Goal: Transaction & Acquisition: Purchase product/service

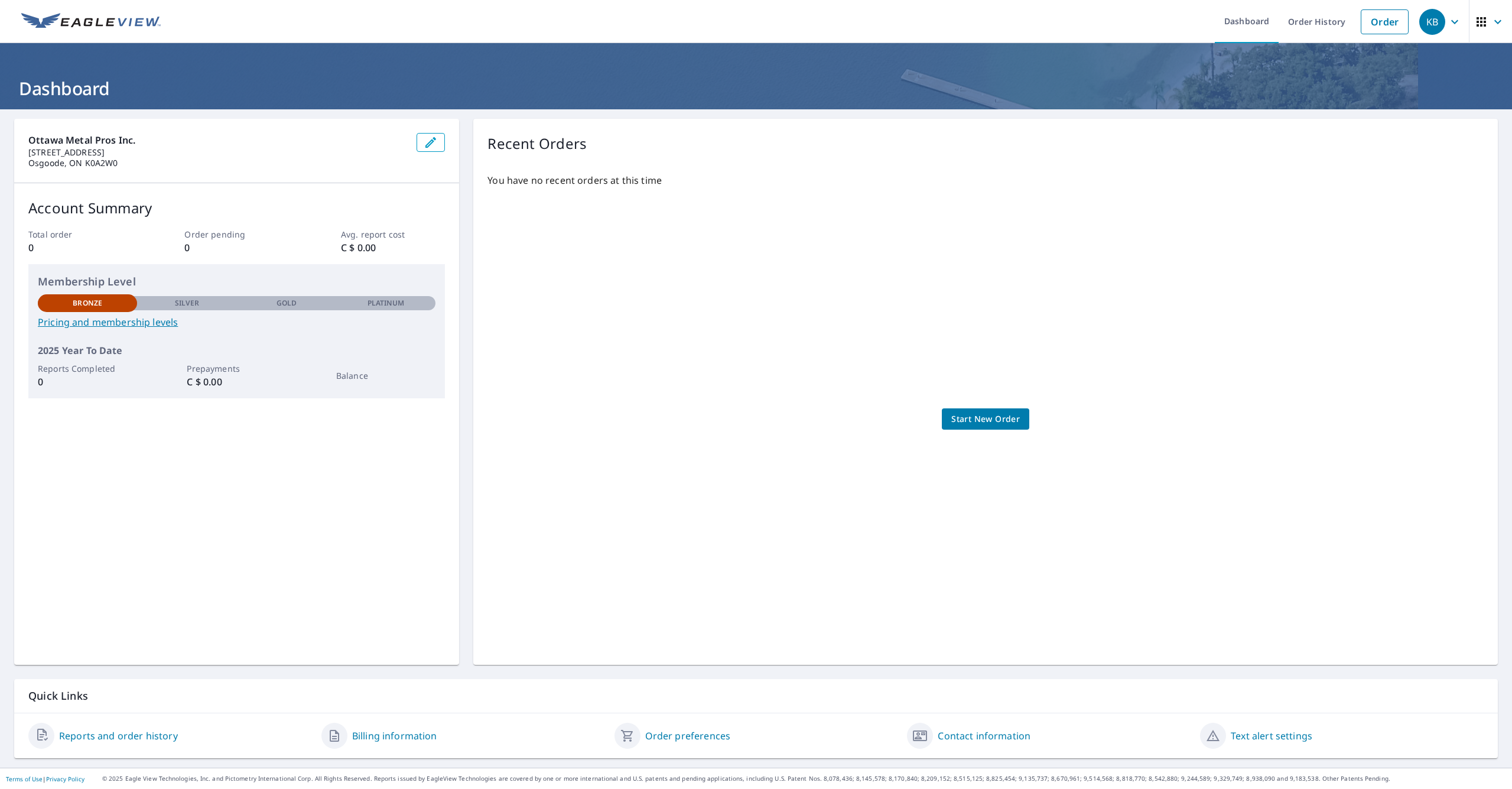
click at [260, 509] on div "Ottawa Metal Pros Inc. 2717 Stagecoach Rd Osgoode, ON K0A2W0 Account Summary To…" at bounding box center [237, 391] width 445 height 546
click at [850, 414] on span "Start New Order" at bounding box center [985, 419] width 69 height 15
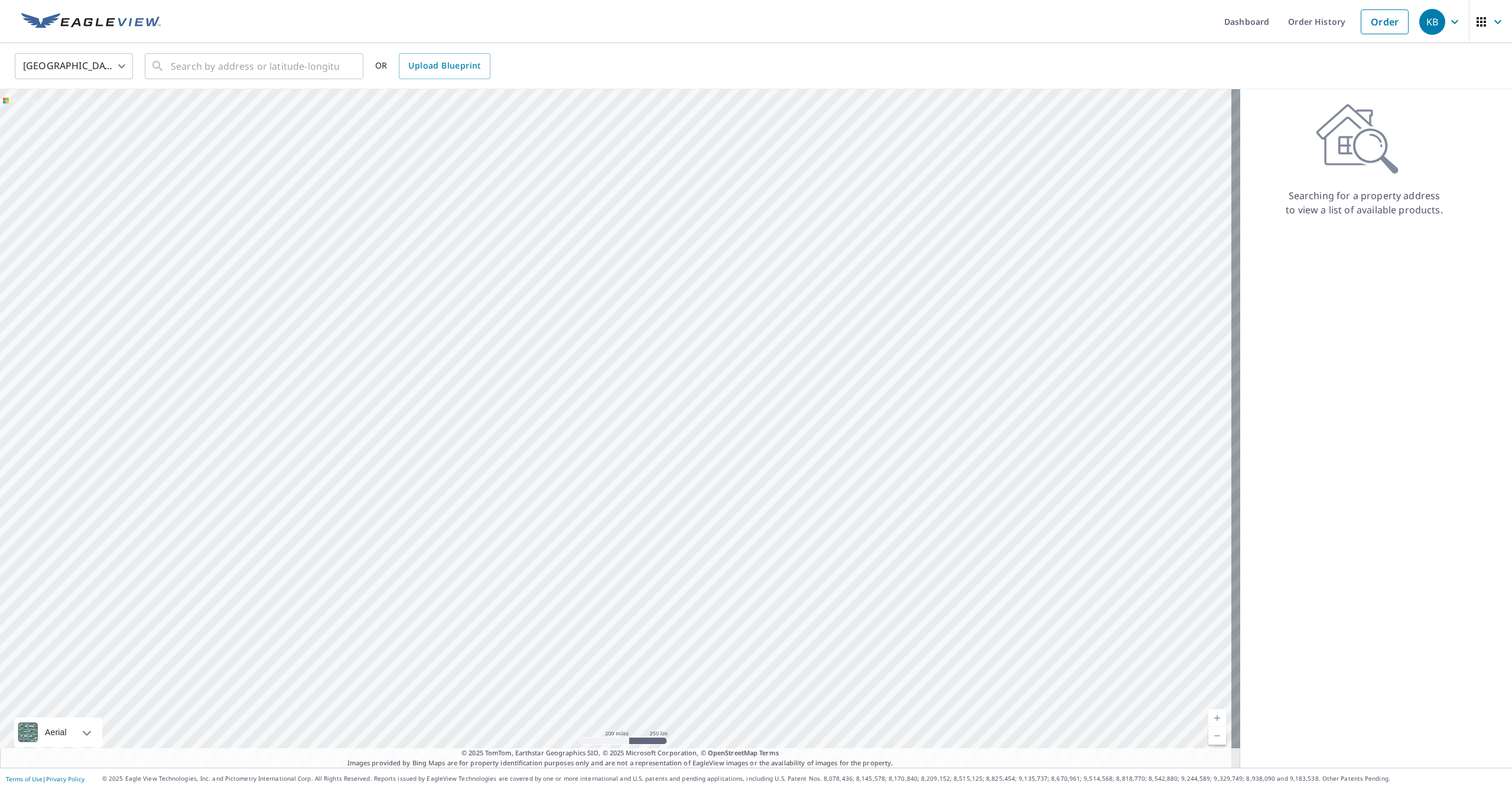
click at [850, 211] on p "Searching for a property address to view a list of available products." at bounding box center [1364, 203] width 158 height 28
click at [263, 70] on input "text" at bounding box center [255, 66] width 168 height 33
paste input "8 Cedar Rd, Ottawa, ON K1J 6L4"
drag, startPoint x: 324, startPoint y: 62, endPoint x: 280, endPoint y: 64, distance: 44.0
click at [280, 64] on input "8 Cedar Rd, Ottawa, ON K1J 6L4" at bounding box center [255, 66] width 168 height 33
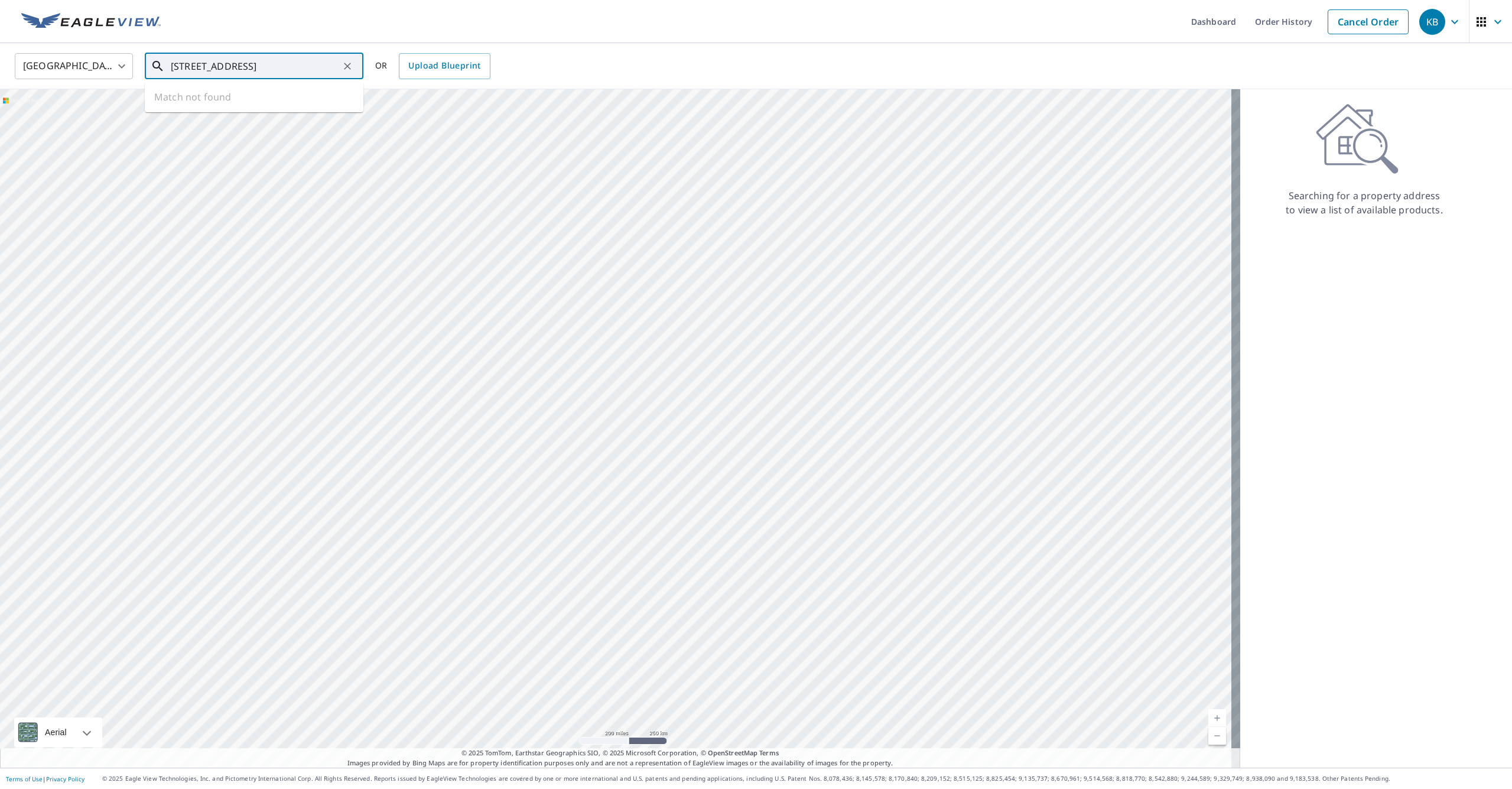
type input "8 Cedar Rd, Ottawa"
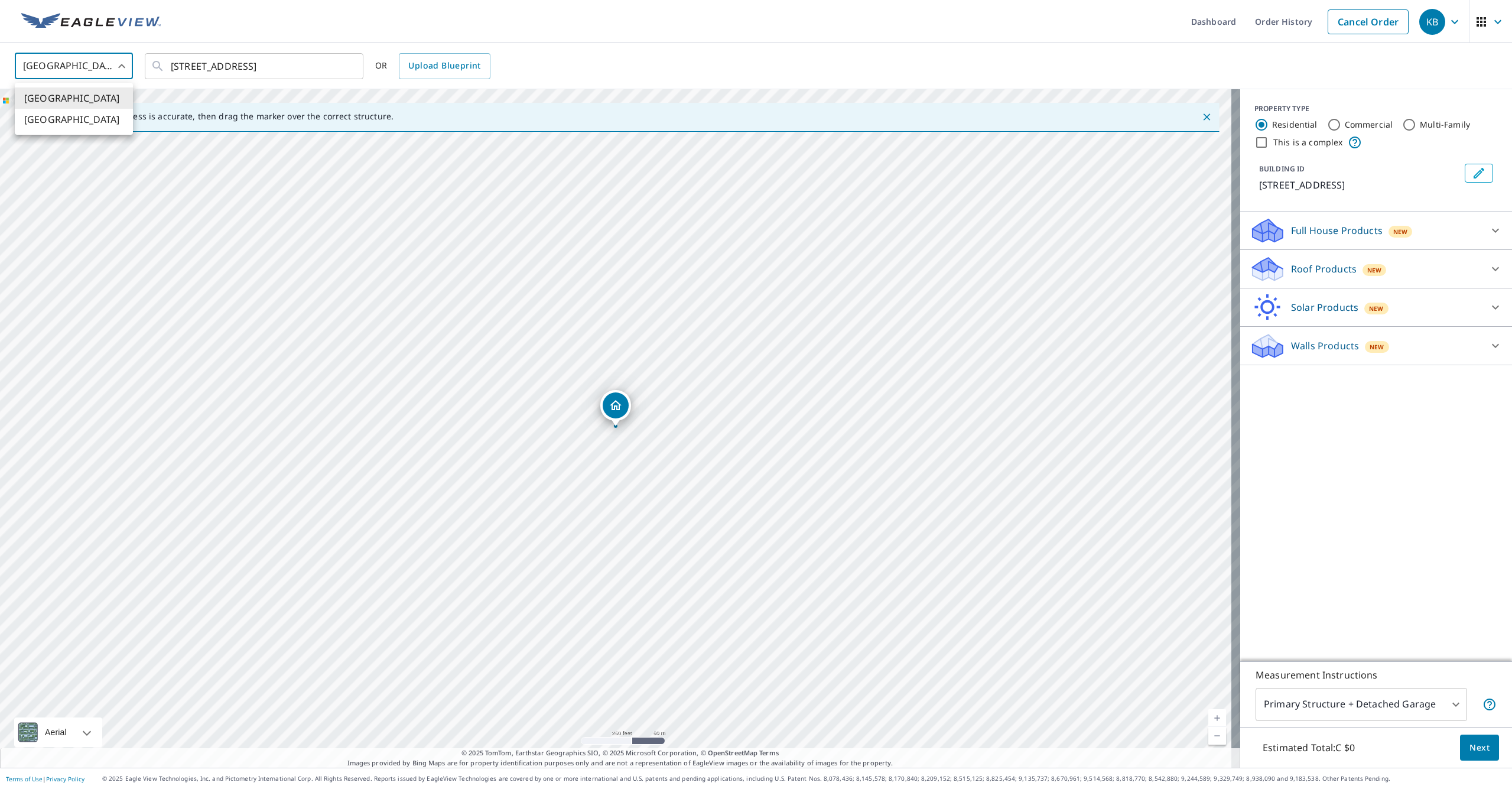
click at [125, 64] on body "KB KB Dashboard Order History Cancel Order KB United States US ​ 8 Cedar Rd, Ot…" at bounding box center [756, 394] width 1512 height 789
click at [35, 112] on li "Canada" at bounding box center [74, 119] width 118 height 21
type input "CA"
click at [244, 55] on input "text" at bounding box center [255, 66] width 168 height 33
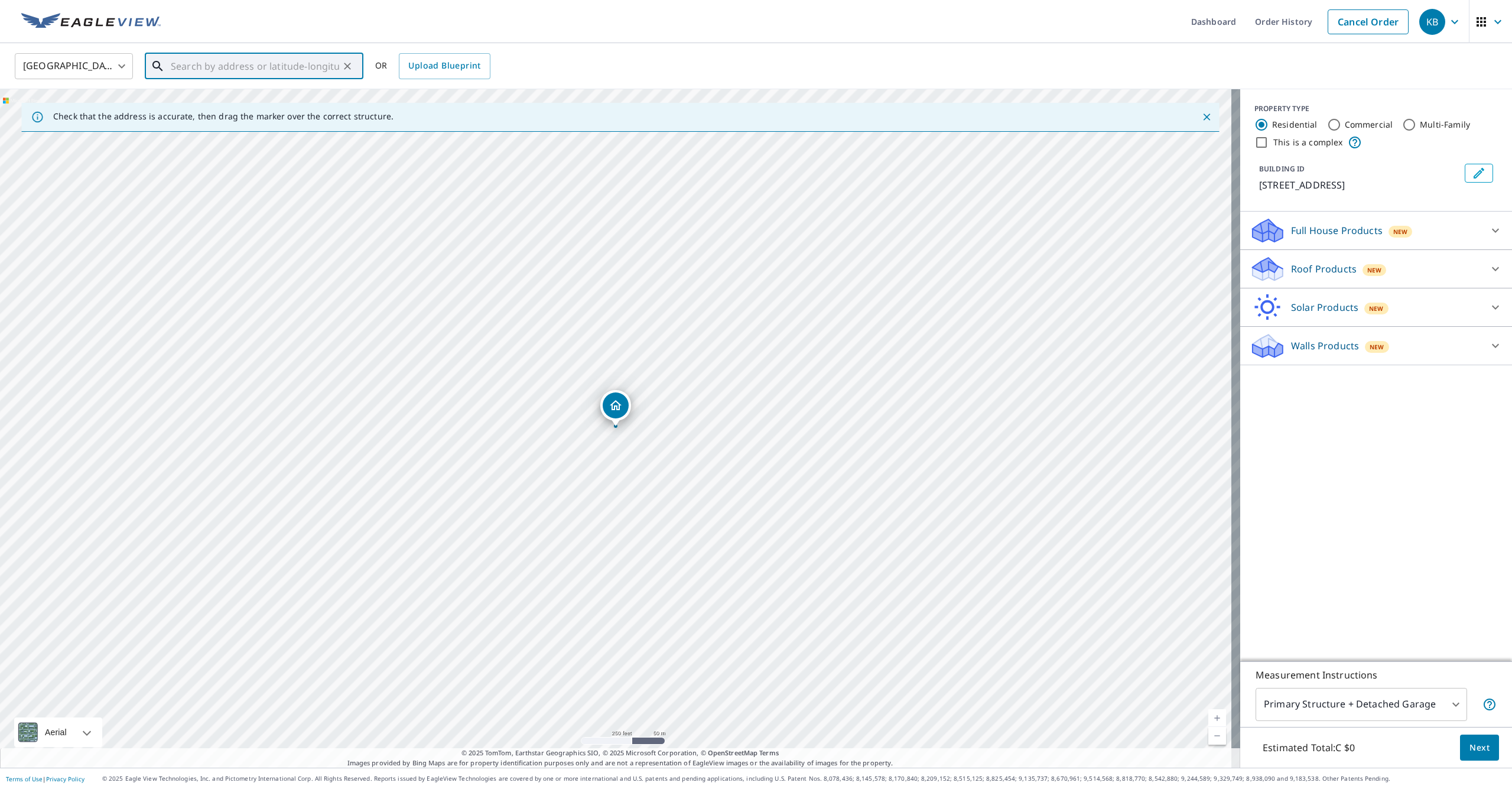
paste input "8 Cedar Rd, Ottawa, ON K1J 6L4"
click at [260, 101] on span "8 CEDAR RD OTTAWA ON K1J6L4" at bounding box center [260, 101] width 185 height 14
type input "8 CEDAR RD OTTAWA ON K1J6L4"
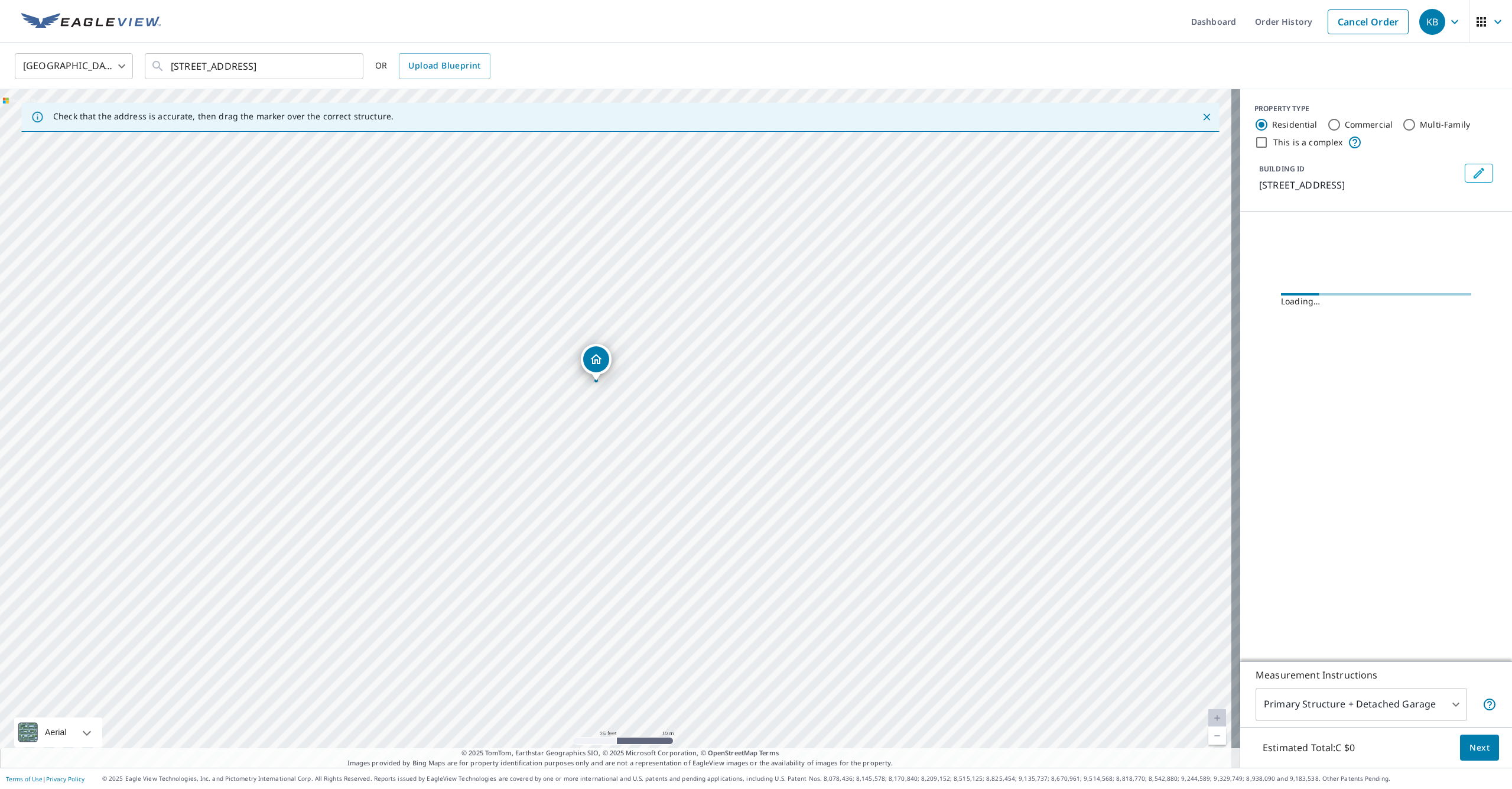
drag, startPoint x: 712, startPoint y: 398, endPoint x: 671, endPoint y: 398, distance: 41.0
click at [671, 398] on div "8 CEDAR RD OTTAWA ON K1J6L4" at bounding box center [620, 428] width 1240 height 678
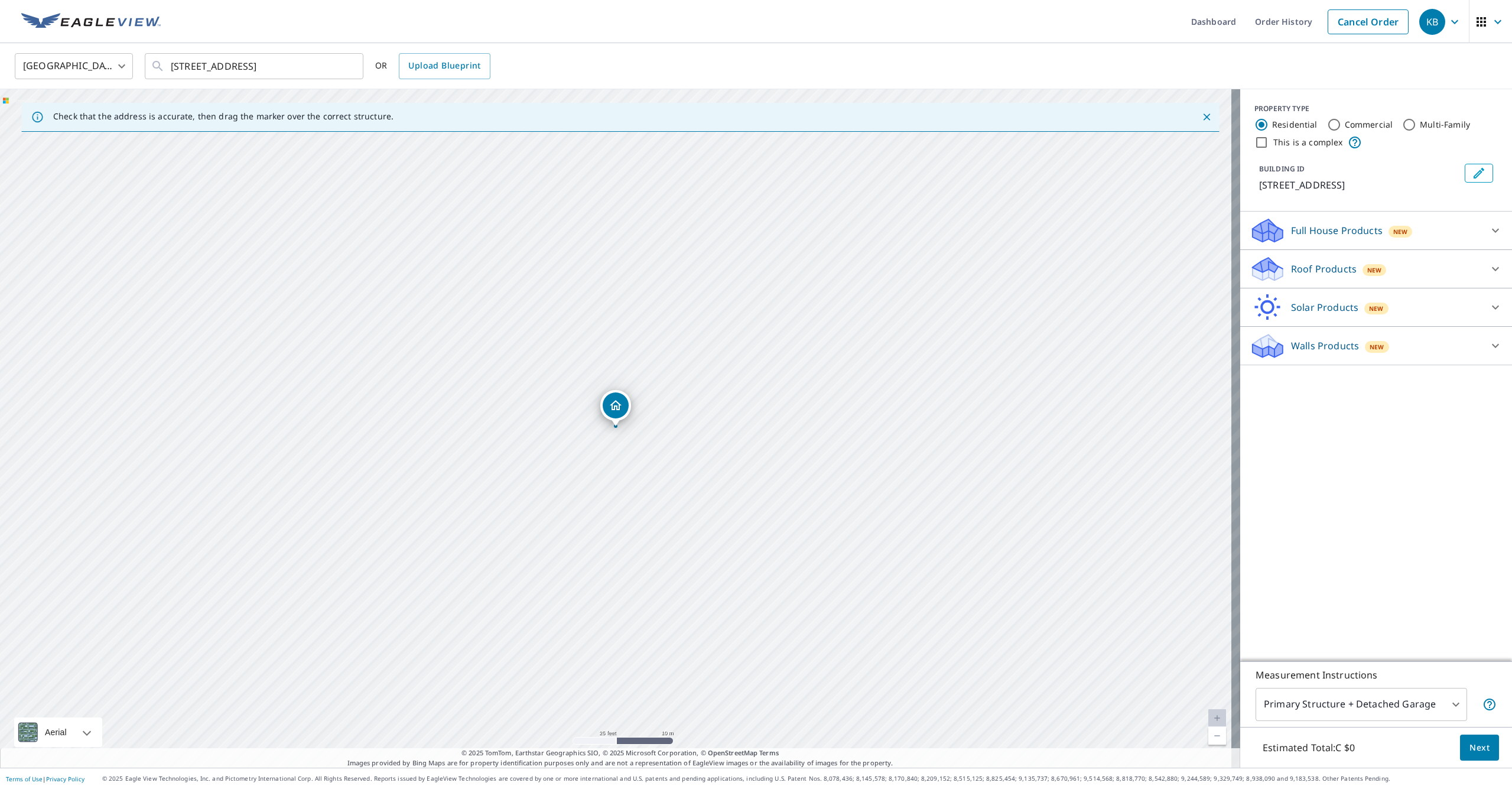
drag, startPoint x: 602, startPoint y: 366, endPoint x: 656, endPoint y: 358, distance: 54.6
click at [331, 58] on input "8 CEDAR RD OTTAWA ON K1J6L4" at bounding box center [255, 66] width 168 height 33
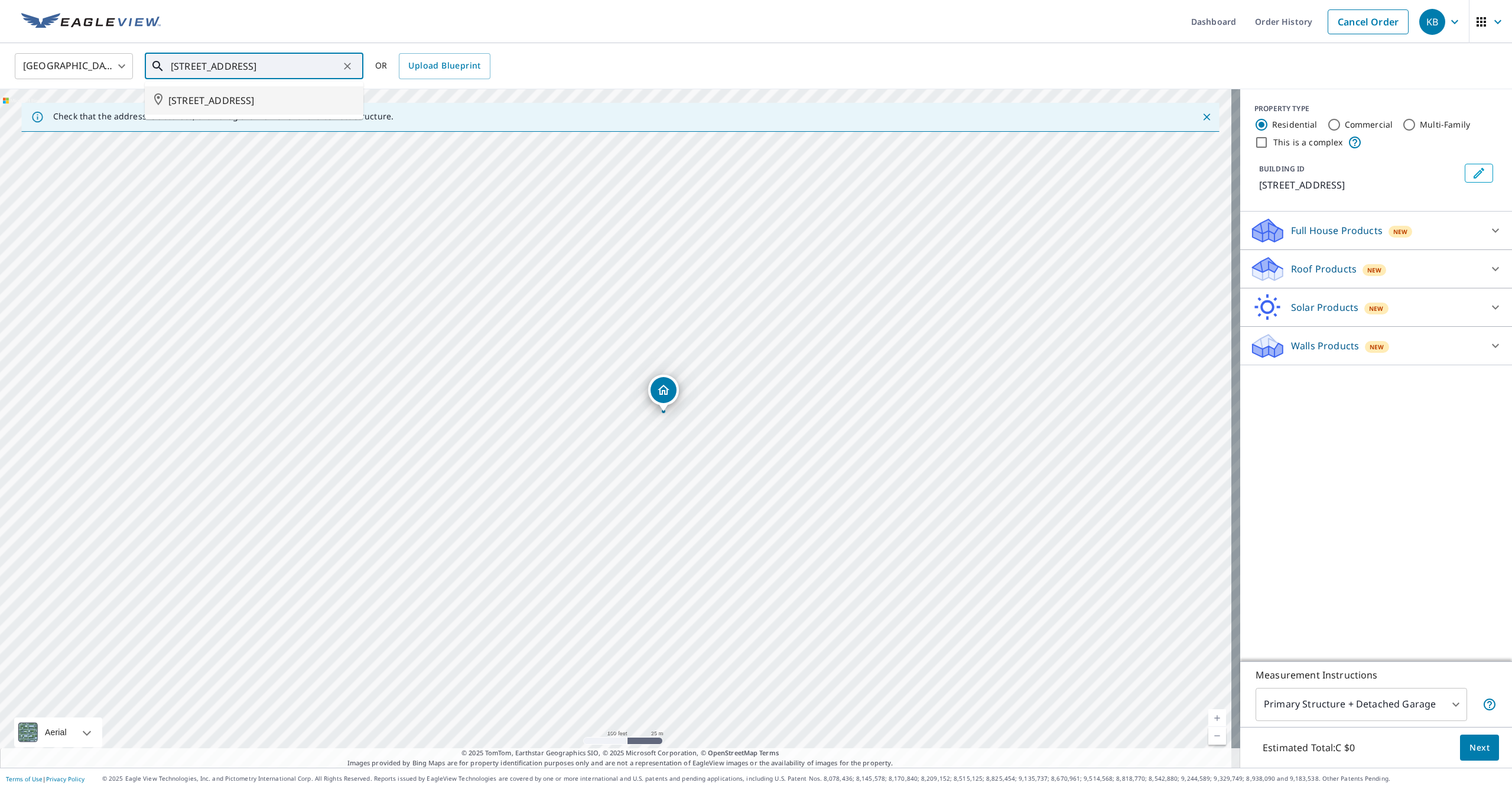
click at [310, 100] on span "8 CEDAR RD OTTAWA ON K1J6L4" at bounding box center [260, 101] width 185 height 14
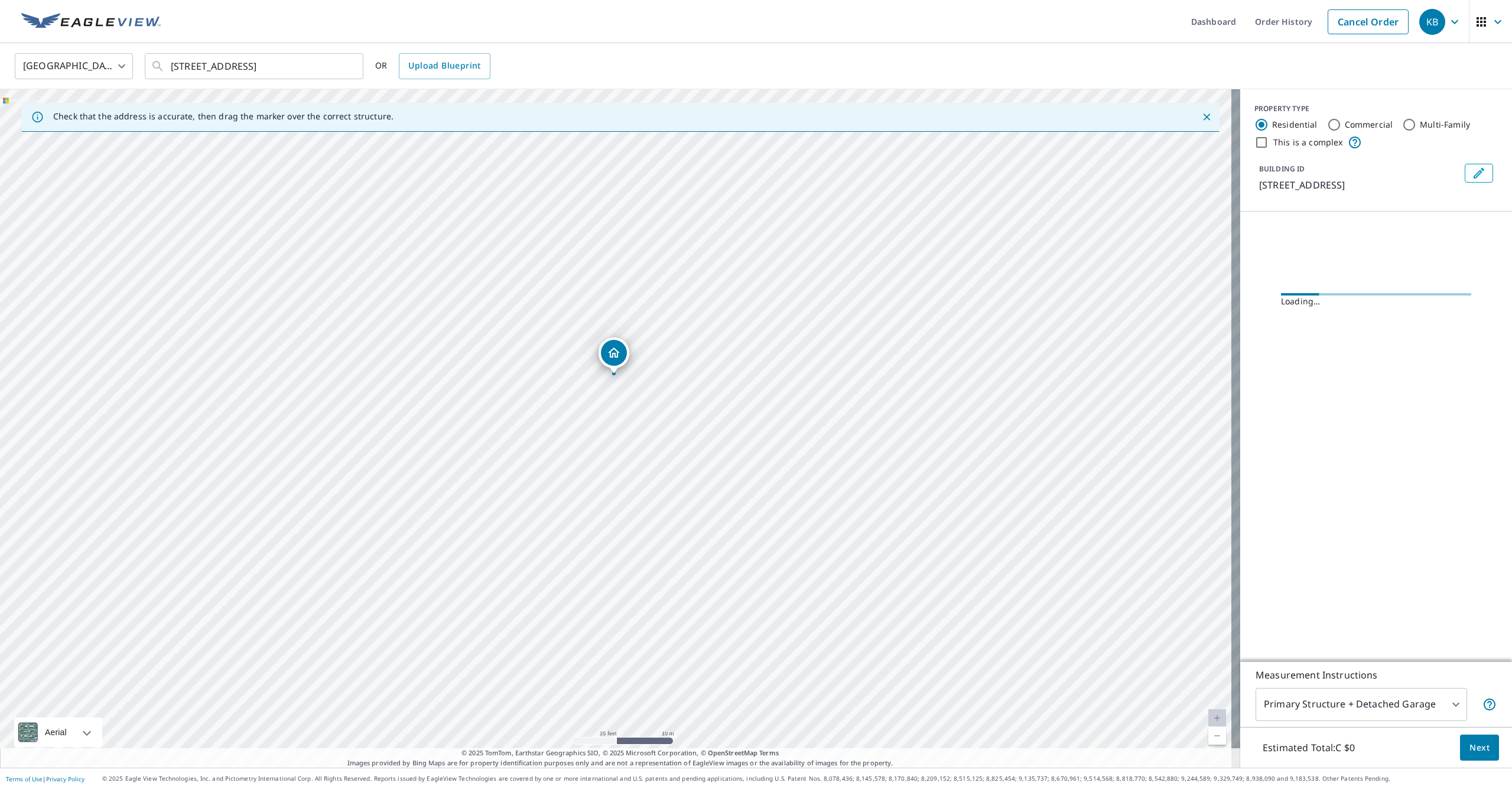
drag, startPoint x: 821, startPoint y: 423, endPoint x: 742, endPoint y: 321, distance: 129.0
click at [742, 321] on div "8 CEDAR RD OTTAWA ON K1J6L4" at bounding box center [620, 428] width 1240 height 678
drag, startPoint x: 622, startPoint y: 349, endPoint x: 684, endPoint y: 341, distance: 62.5
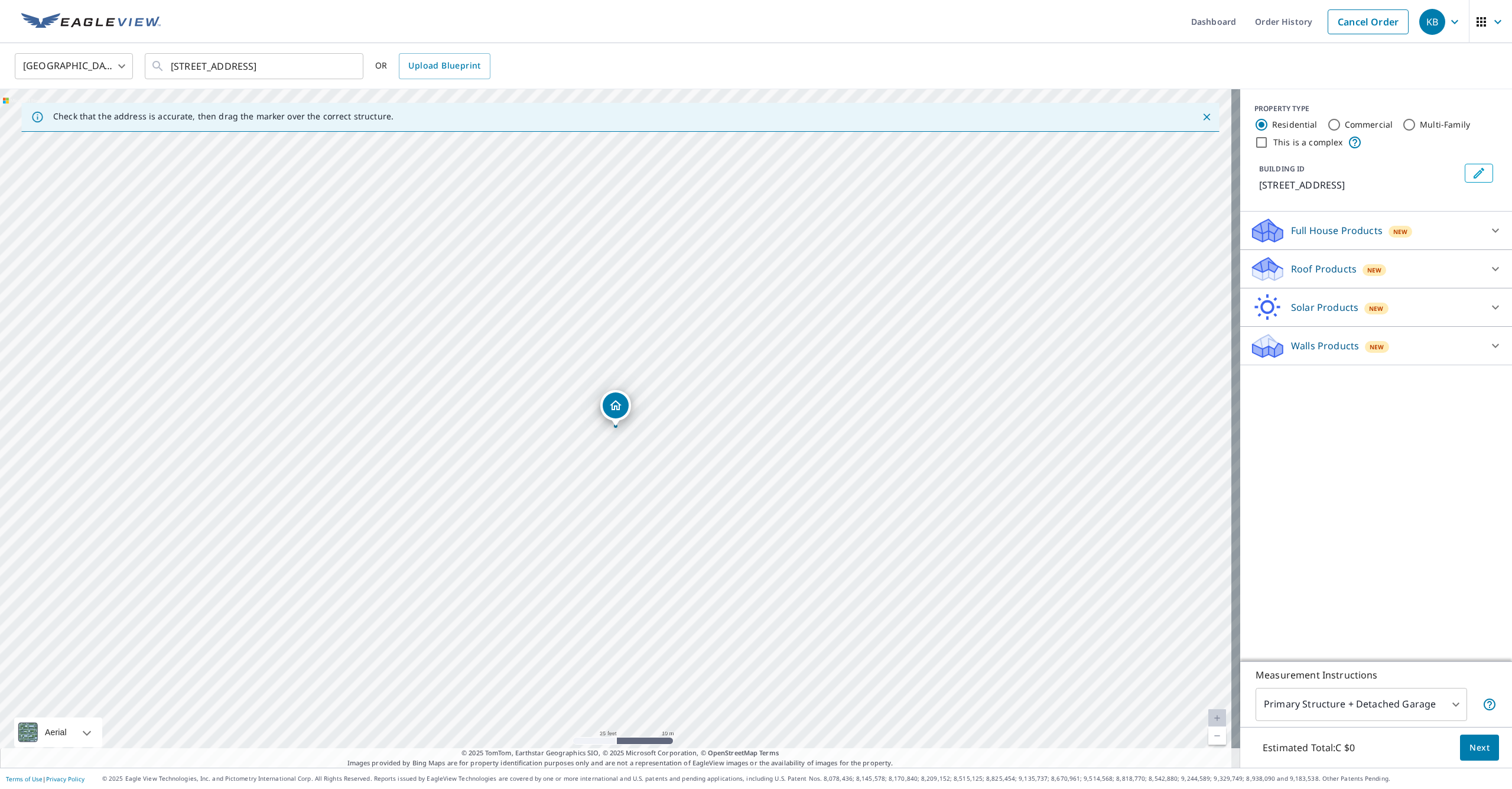
click at [850, 268] on p "Roof Products" at bounding box center [1323, 269] width 65 height 14
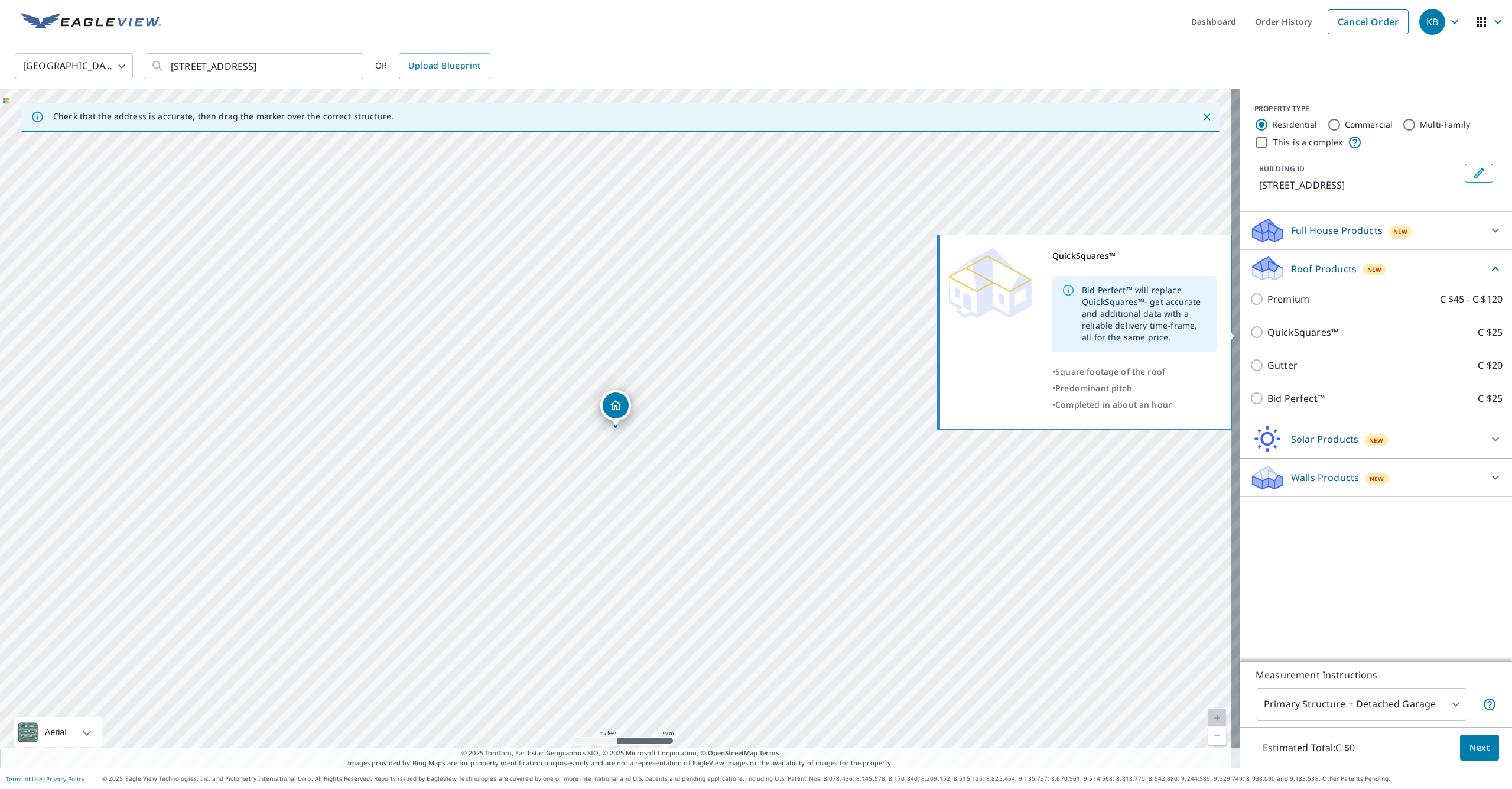
click at [850, 333] on p "QuickSquares™" at bounding box center [1303, 332] width 71 height 14
click at [850, 333] on input "QuickSquares™ C $25" at bounding box center [1259, 332] width 18 height 14
checkbox input "true"
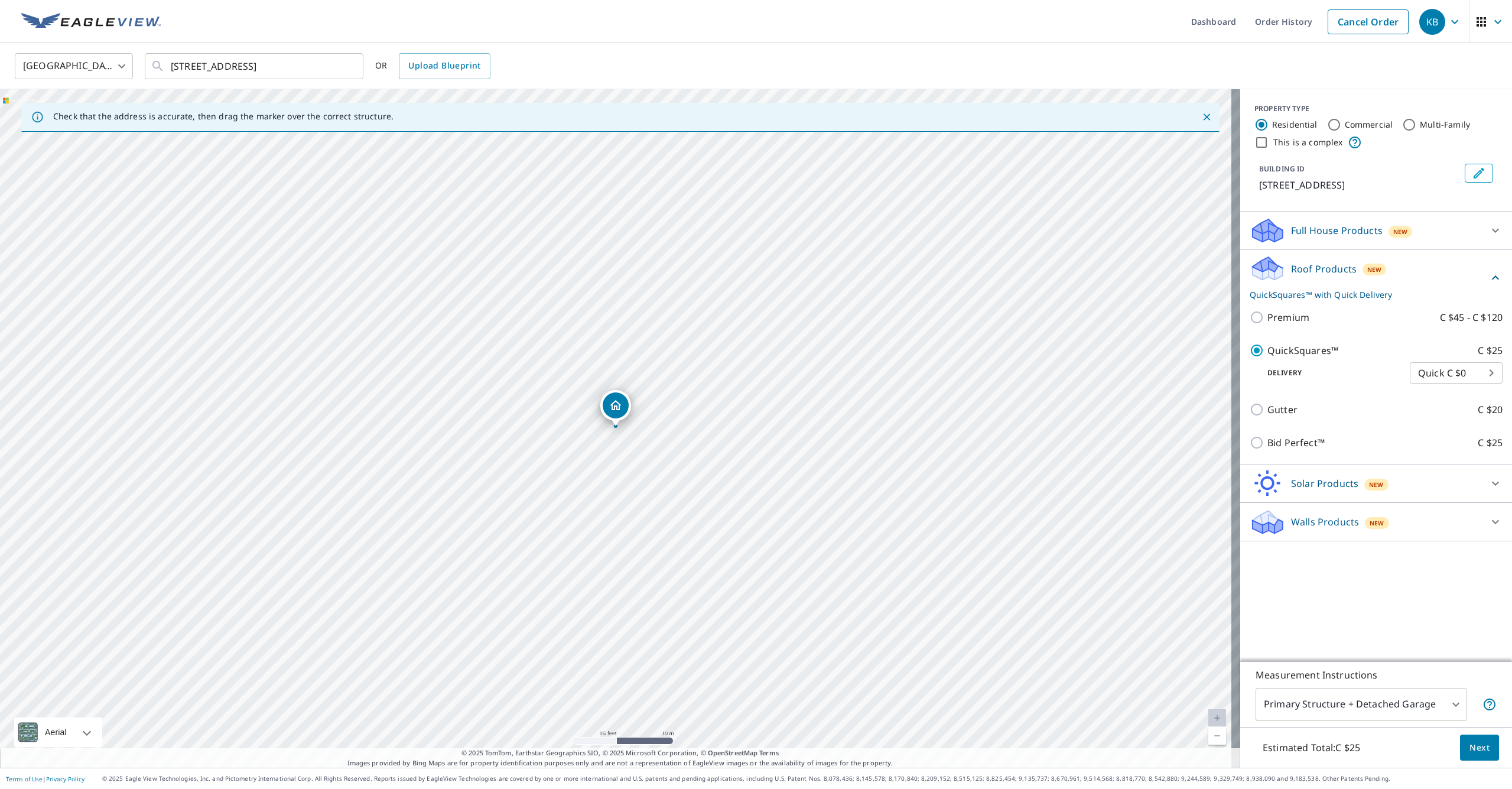
click at [850, 368] on body "KB KB Dashboard Order History Cancel Order KB Canada CA ​ 8 CEDAR RD OTTAWA ON …" at bounding box center [756, 394] width 1512 height 789
click at [850, 368] on li "Quick C $0" at bounding box center [1447, 373] width 93 height 21
click at [850, 699] on body "KB KB Dashboard Order History Cancel Order KB Canada CA ​ 8 CEDAR RD OTTAWA ON …" at bounding box center [756, 394] width 1512 height 789
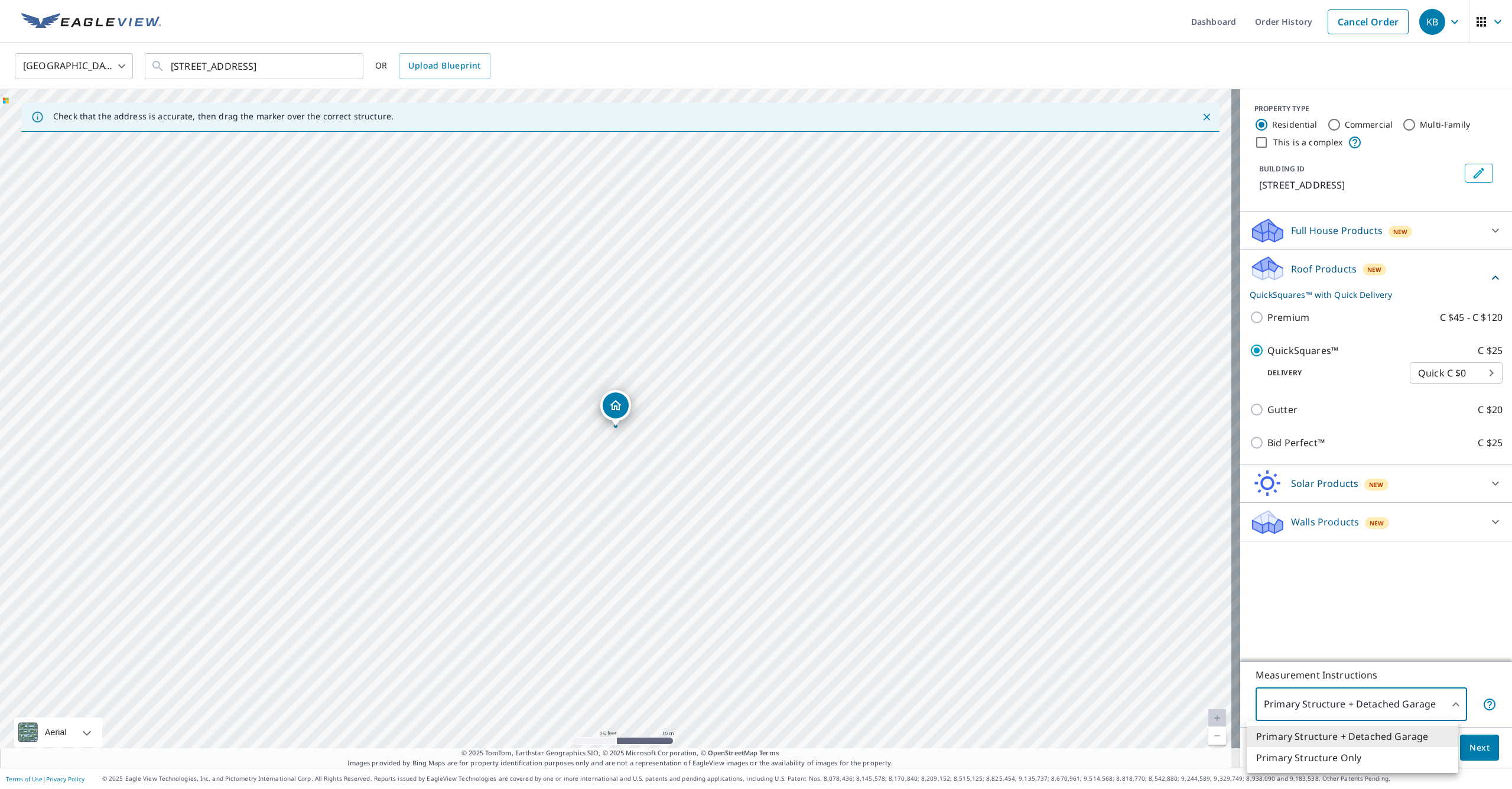
click at [850, 738] on li "Primary Structure + Detached Garage" at bounding box center [1352, 736] width 212 height 21
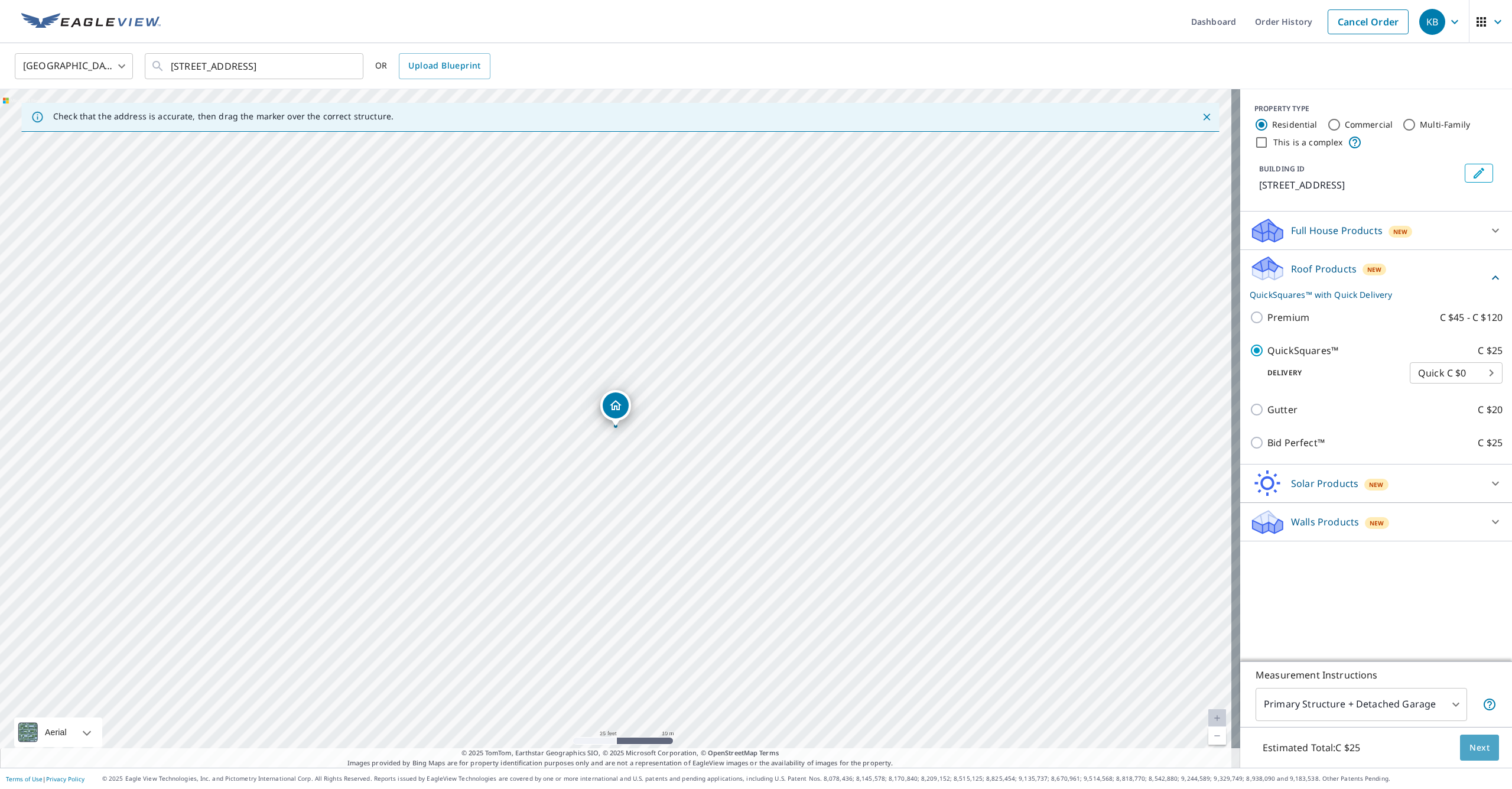
click at [850, 749] on button "Next" at bounding box center [1479, 747] width 39 height 26
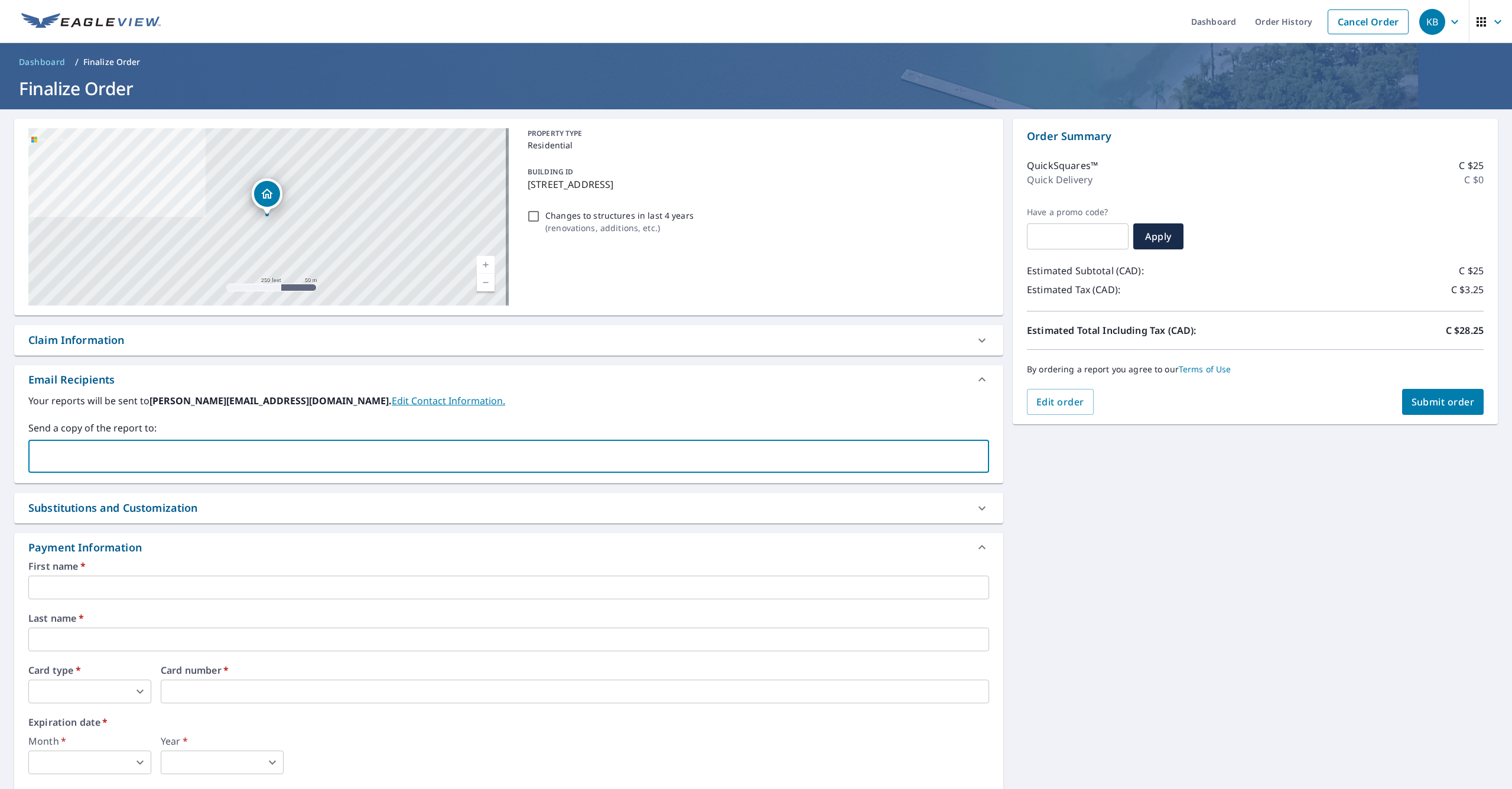
click at [94, 459] on input "text" at bounding box center [499, 456] width 932 height 22
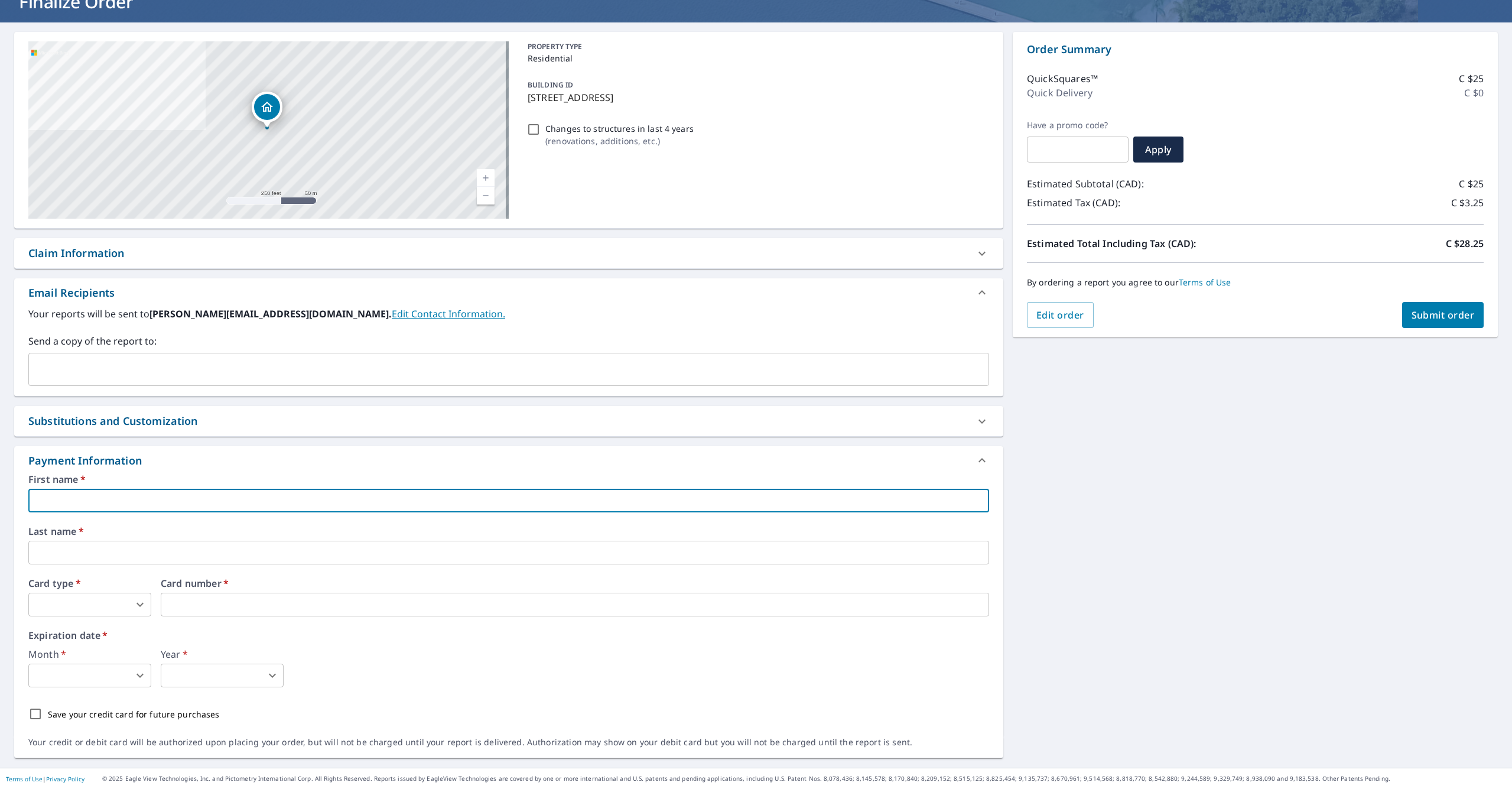
click at [136, 500] on input "text" at bounding box center [509, 500] width 961 height 24
click at [100, 497] on input "Kevin" at bounding box center [509, 500] width 961 height 24
paste input "Beaulieu"
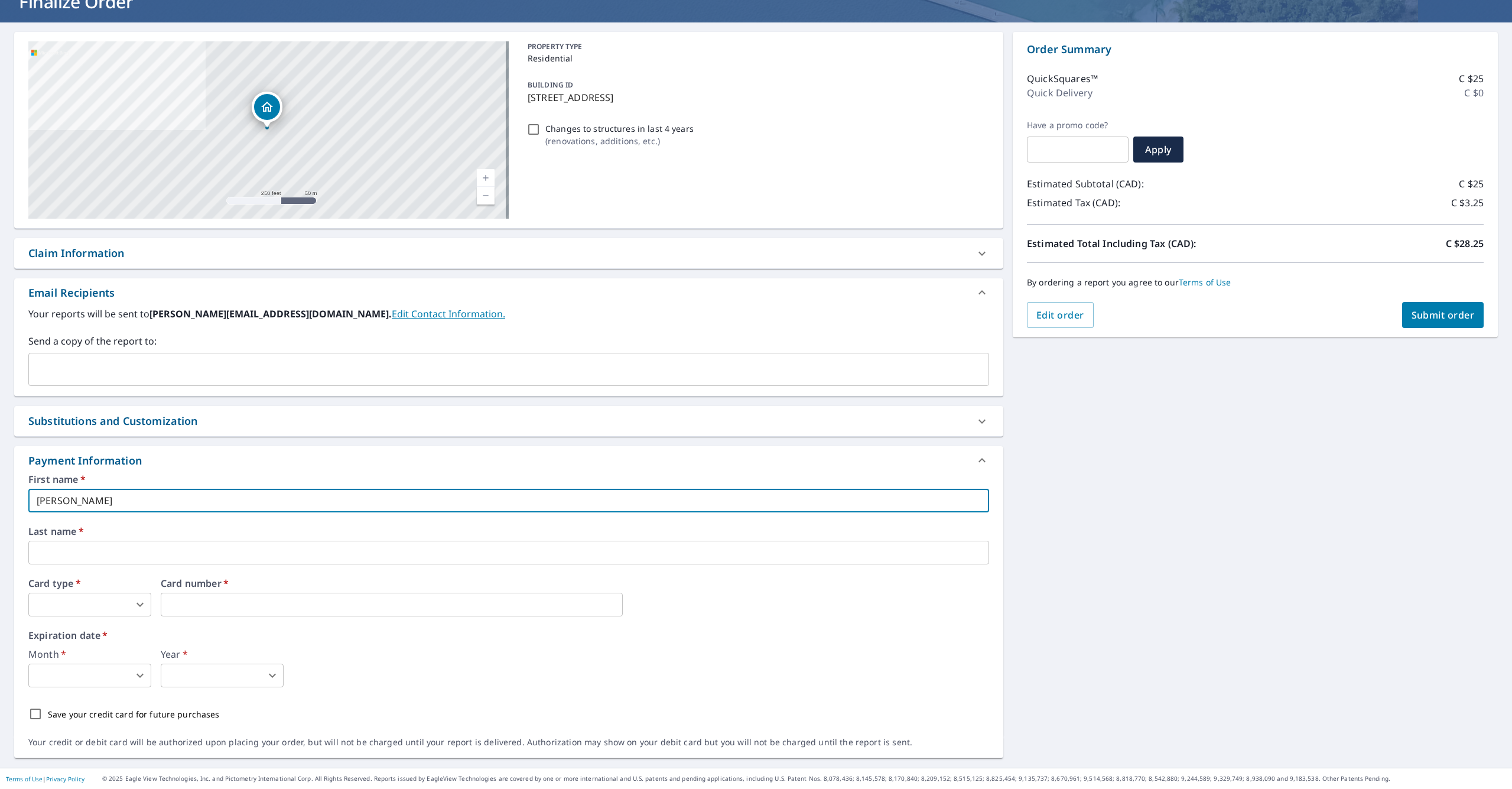
drag, startPoint x: 65, startPoint y: 500, endPoint x: 197, endPoint y: 514, distance: 132.7
click at [197, 514] on div "First name   * Kevin Beaulieu ​ Last name   * ​ Card type   * ​ 0 ​ Card number…" at bounding box center [509, 600] width 961 height 251
type input "Kevin"
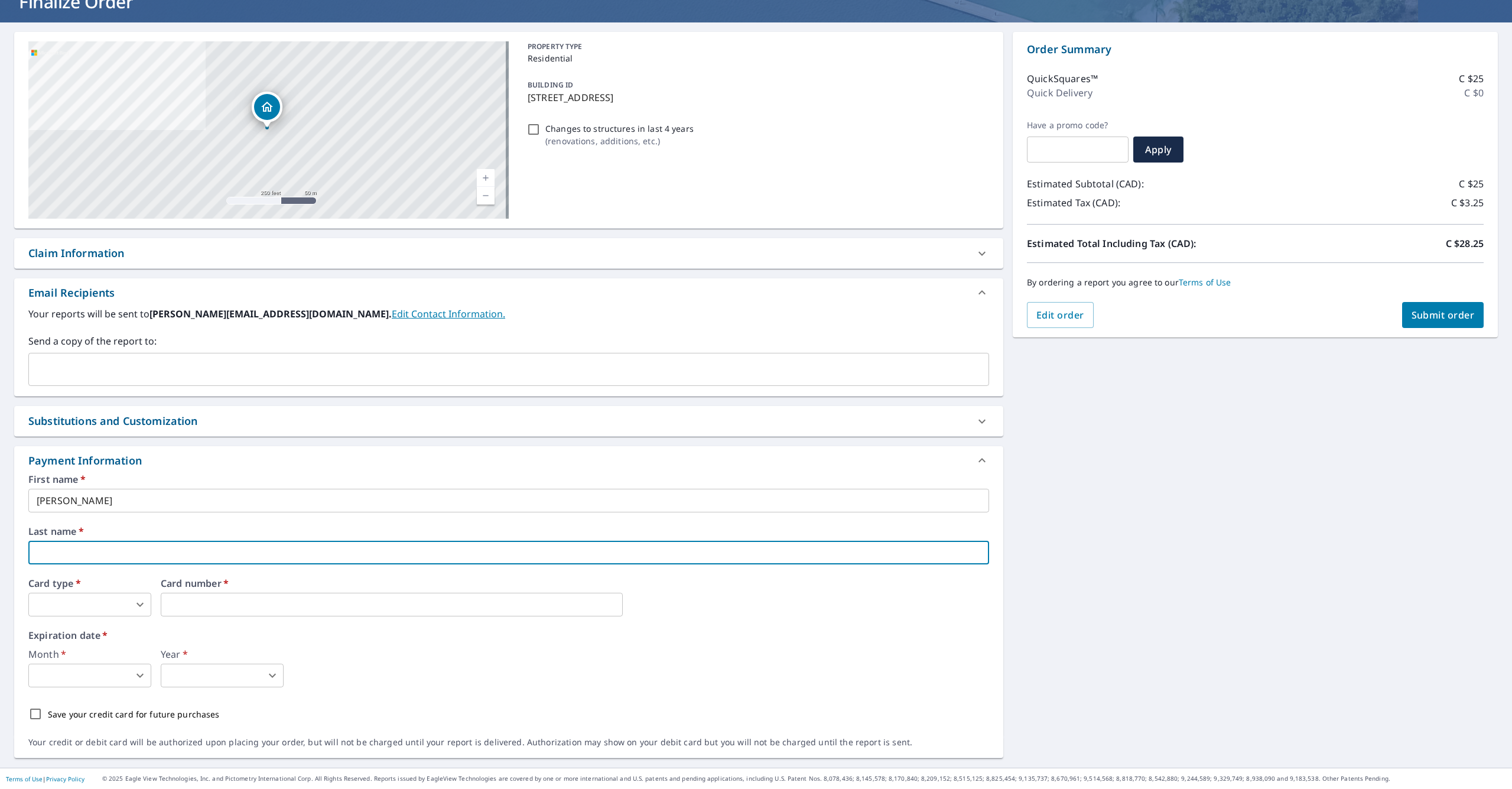
paste input "Beaulieu"
drag, startPoint x: 37, startPoint y: 556, endPoint x: 124, endPoint y: 546, distance: 87.6
click at [37, 556] on input "Beaulieu" at bounding box center [509, 552] width 961 height 24
type input "Beaulieu"
click at [578, 437] on div "8 CEDAR RD OTTAWA ON K1J6L4 Aerial Road A standard road map Aerial A detailed l…" at bounding box center [509, 395] width 989 height 726
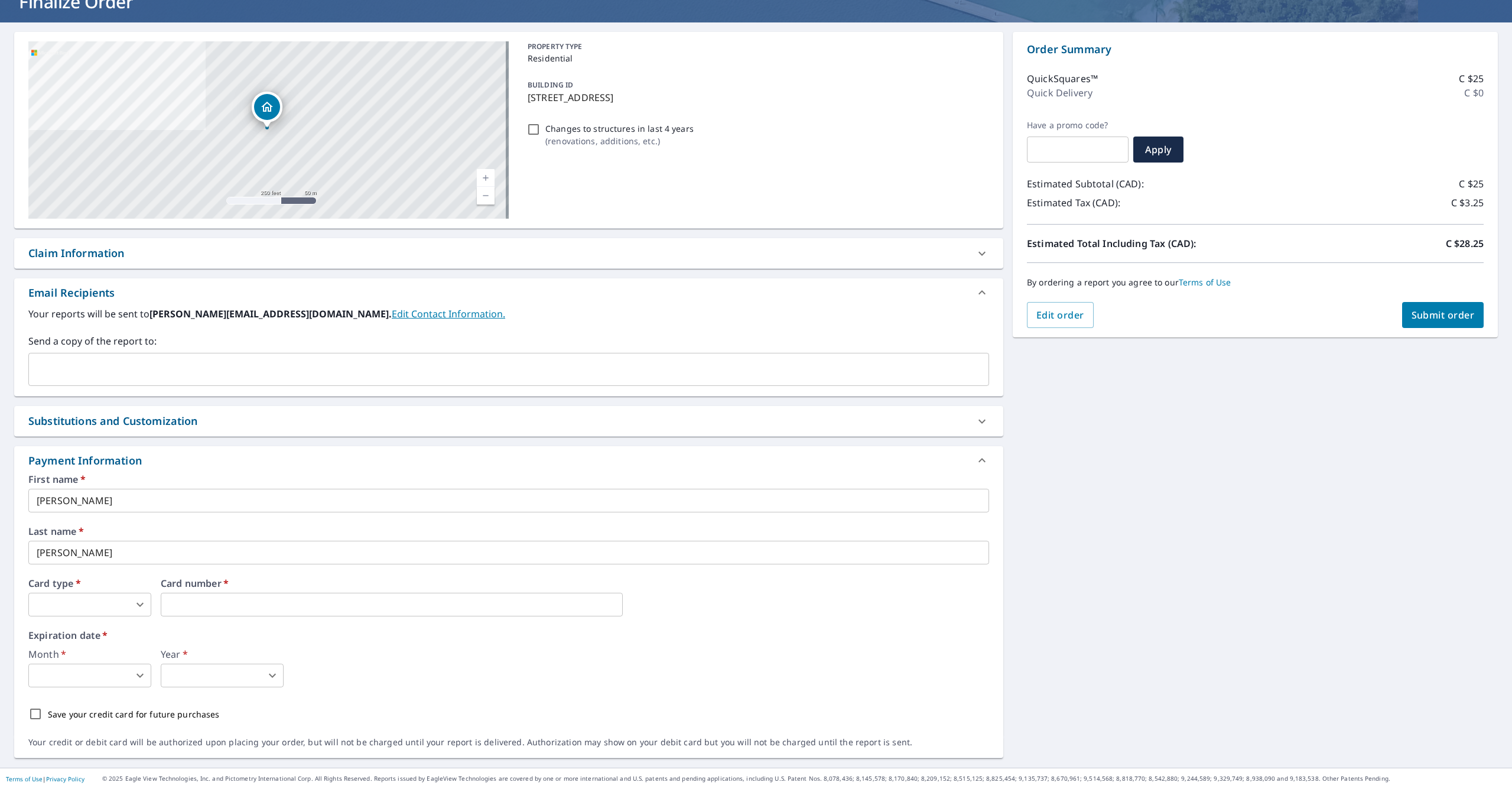
click at [137, 602] on body "KB KB Dashboard Order History Cancel Order KB Dashboard / Finalize Order Finali…" at bounding box center [756, 394] width 1512 height 789
click at [60, 683] on li "MasterCard" at bounding box center [90, 674] width 123 height 21
type input "3"
click at [587, 690] on div "First name   * Kevin ​ Last name   * Beaulieu ​ Card type   * MasterCard 3 ​ Ca…" at bounding box center [509, 600] width 961 height 251
click at [112, 676] on body "KB KB Dashboard Order History Cancel Order KB Dashboard / Finalize Order Finali…" at bounding box center [756, 394] width 1512 height 789
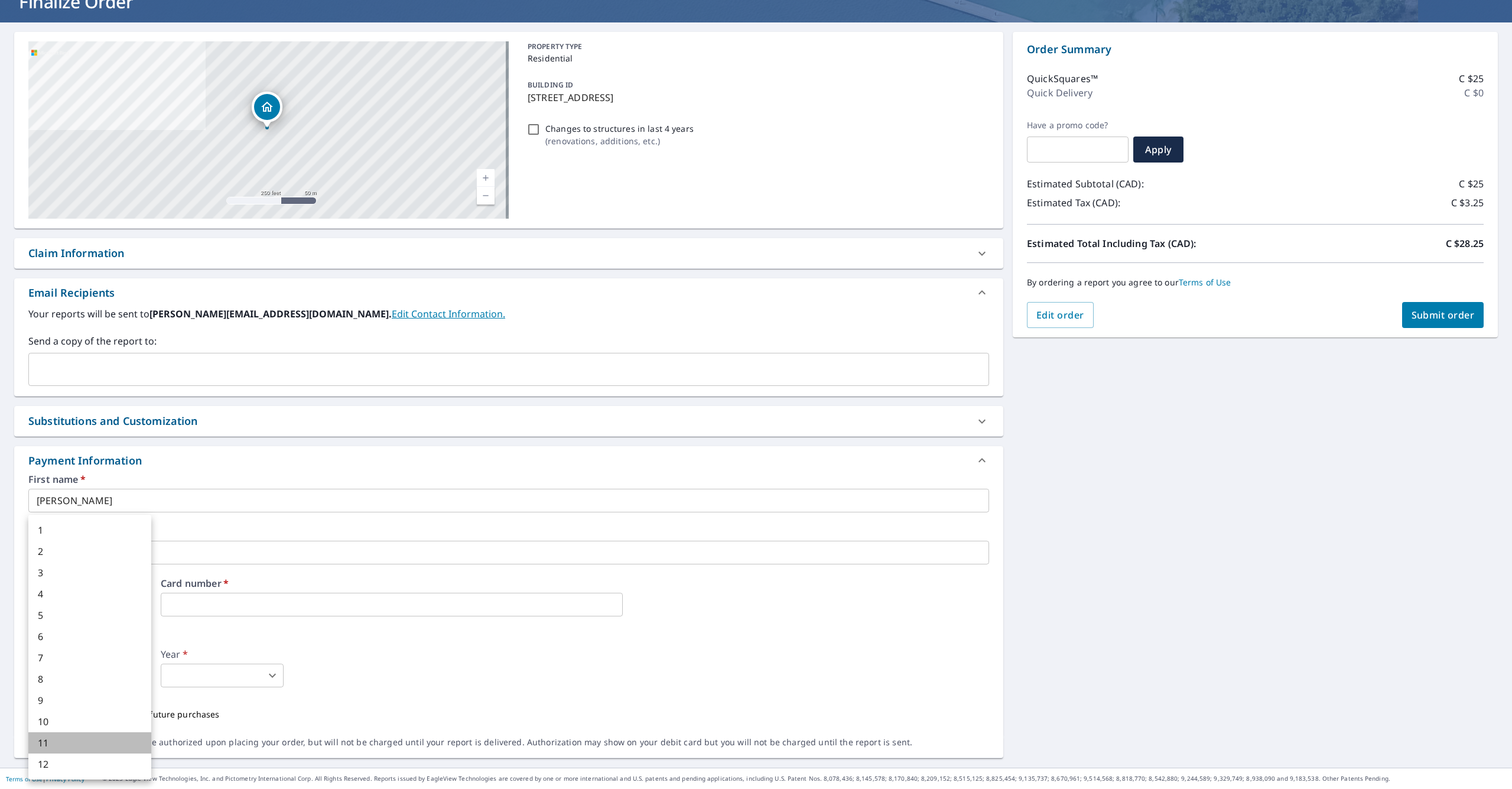
click at [73, 743] on li "11" at bounding box center [90, 742] width 123 height 21
type input "11"
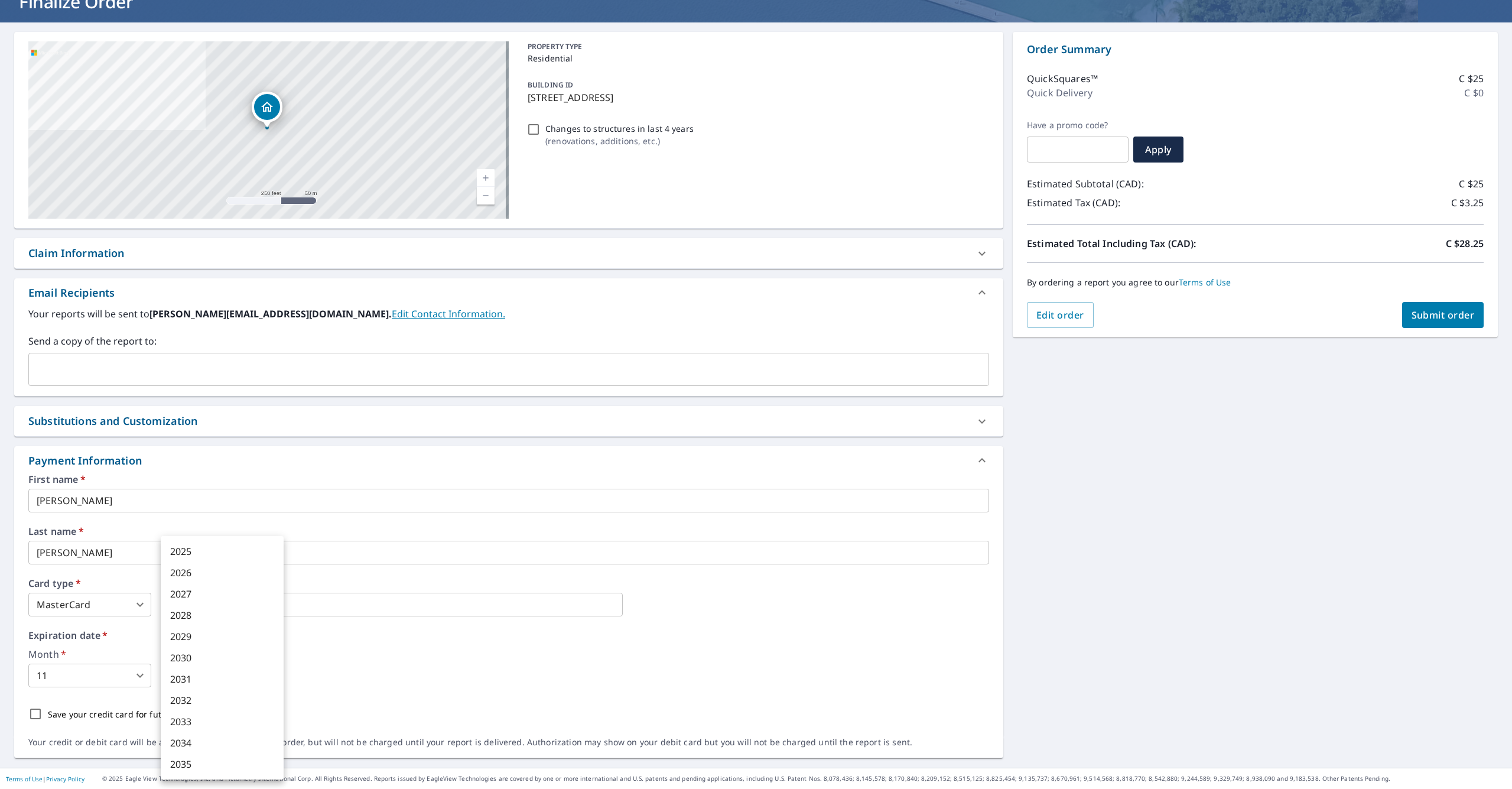
click at [204, 668] on body "KB KB Dashboard Order History Cancel Order KB Dashboard / Finalize Order Finali…" at bounding box center [756, 394] width 1512 height 789
click at [205, 619] on li "2028" at bounding box center [223, 615] width 123 height 21
type input "2028"
click at [139, 713] on p "Save your credit card for future purchases" at bounding box center [134, 713] width 172 height 12
click at [48, 713] on input "Save your credit card for future purchases" at bounding box center [35, 713] width 25 height 25
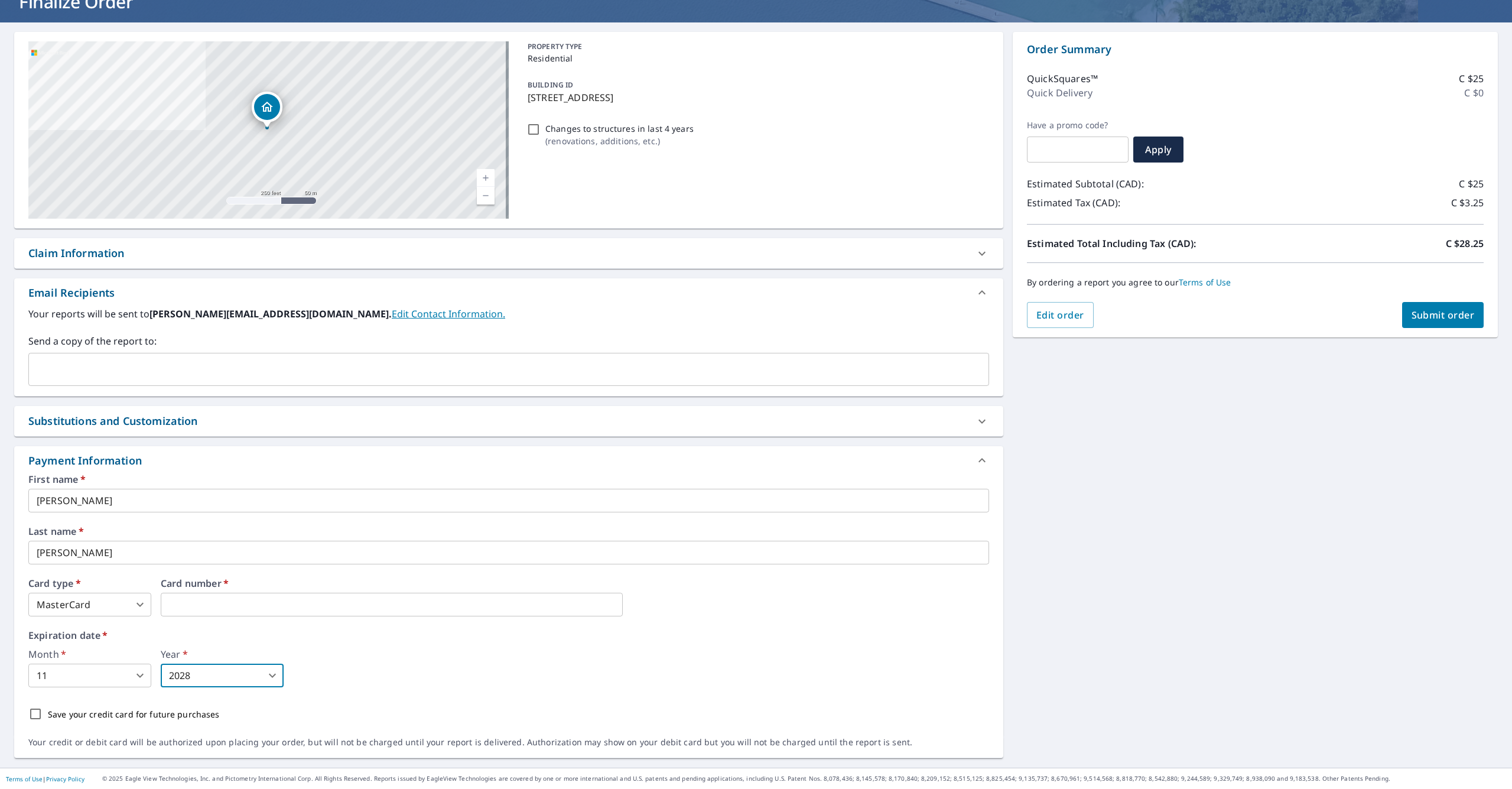
checkbox input "true"
click at [850, 425] on div "8 CEDAR RD OTTAWA ON K1J6L4 Aerial Road A standard road map Aerial A detailed l…" at bounding box center [756, 394] width 1512 height 745
click at [850, 318] on span "Submit order" at bounding box center [1443, 315] width 64 height 13
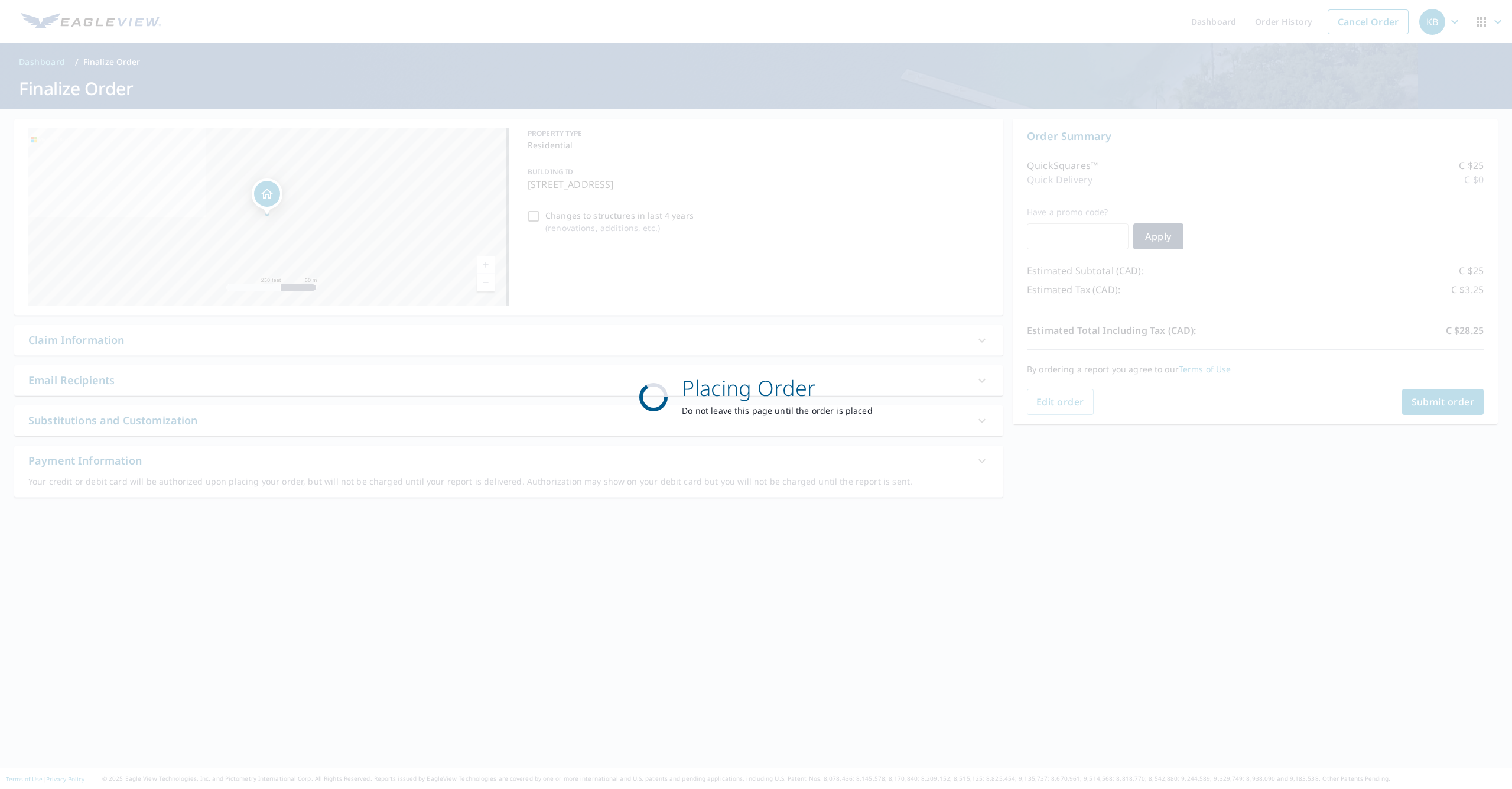
scroll to position [0, 0]
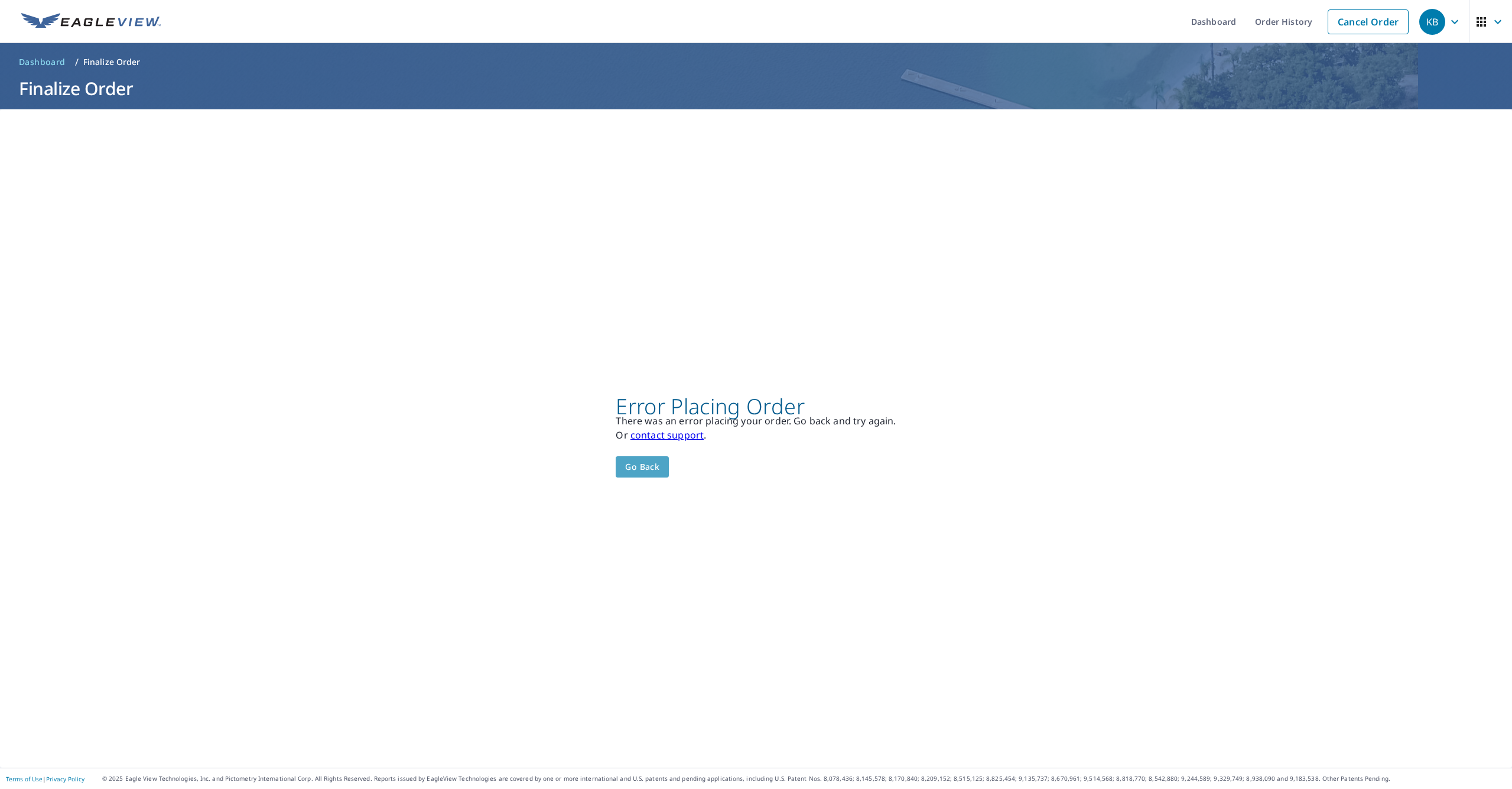
click at [643, 467] on span "Go back" at bounding box center [641, 467] width 34 height 15
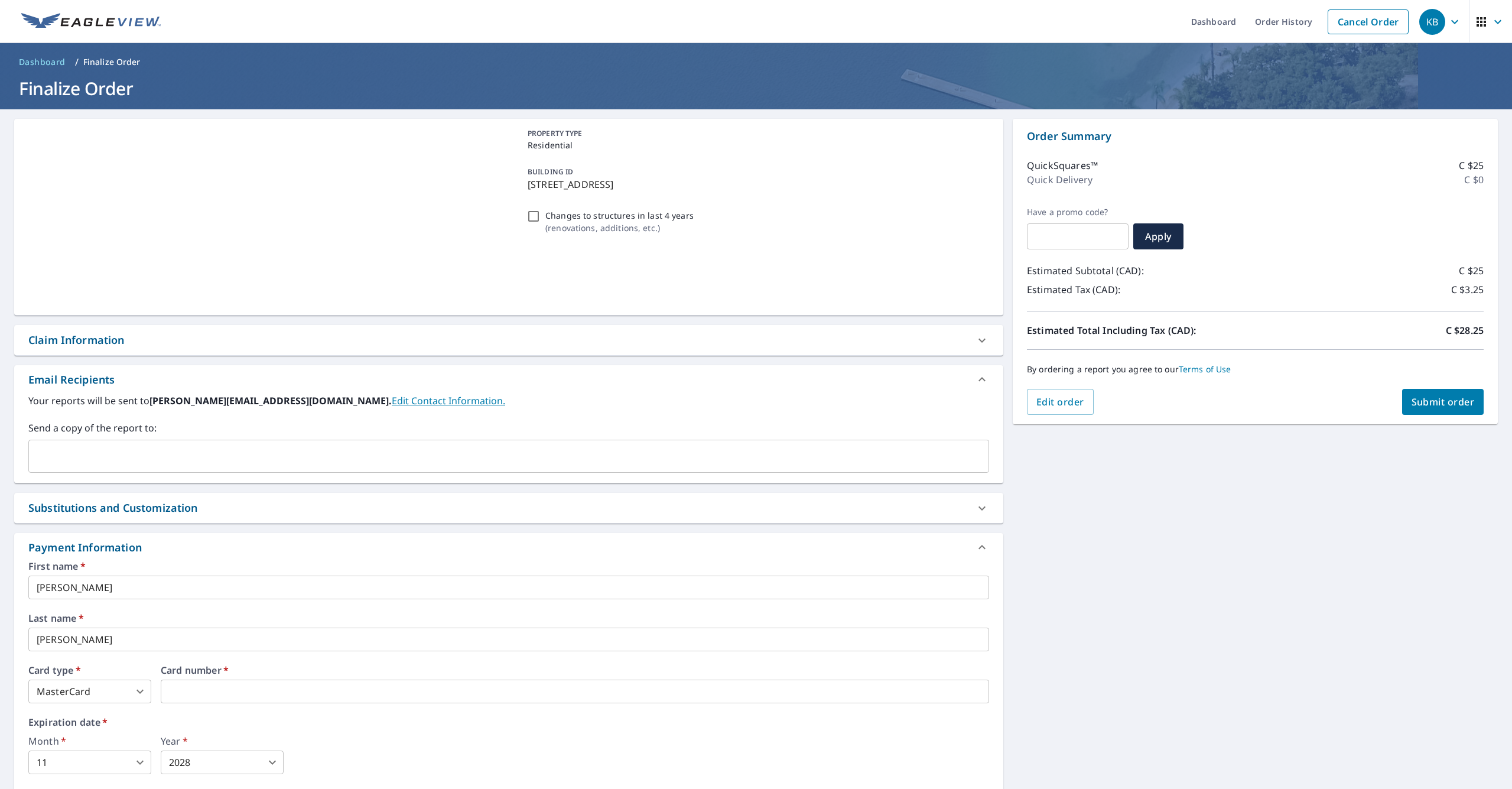
scroll to position [87, 0]
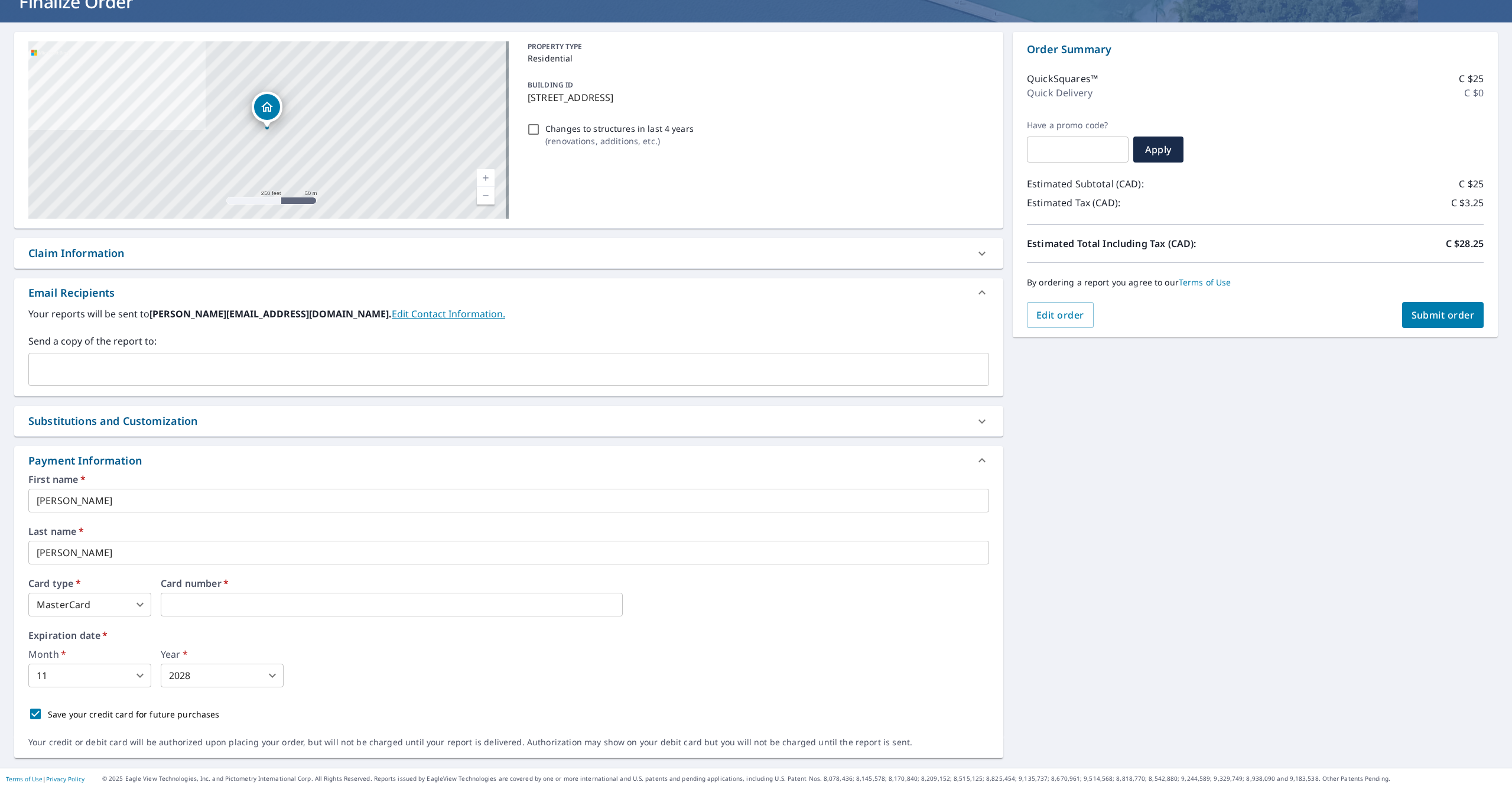
click at [386, 675] on div "Month   * 11 11 ​ Year   * 2028 2028 ​" at bounding box center [509, 668] width 961 height 38
click at [401, 673] on div "Month   * 11 11 ​ Year   * 2028 2028 ​" at bounding box center [509, 668] width 961 height 38
click at [201, 355] on div "​" at bounding box center [509, 369] width 961 height 33
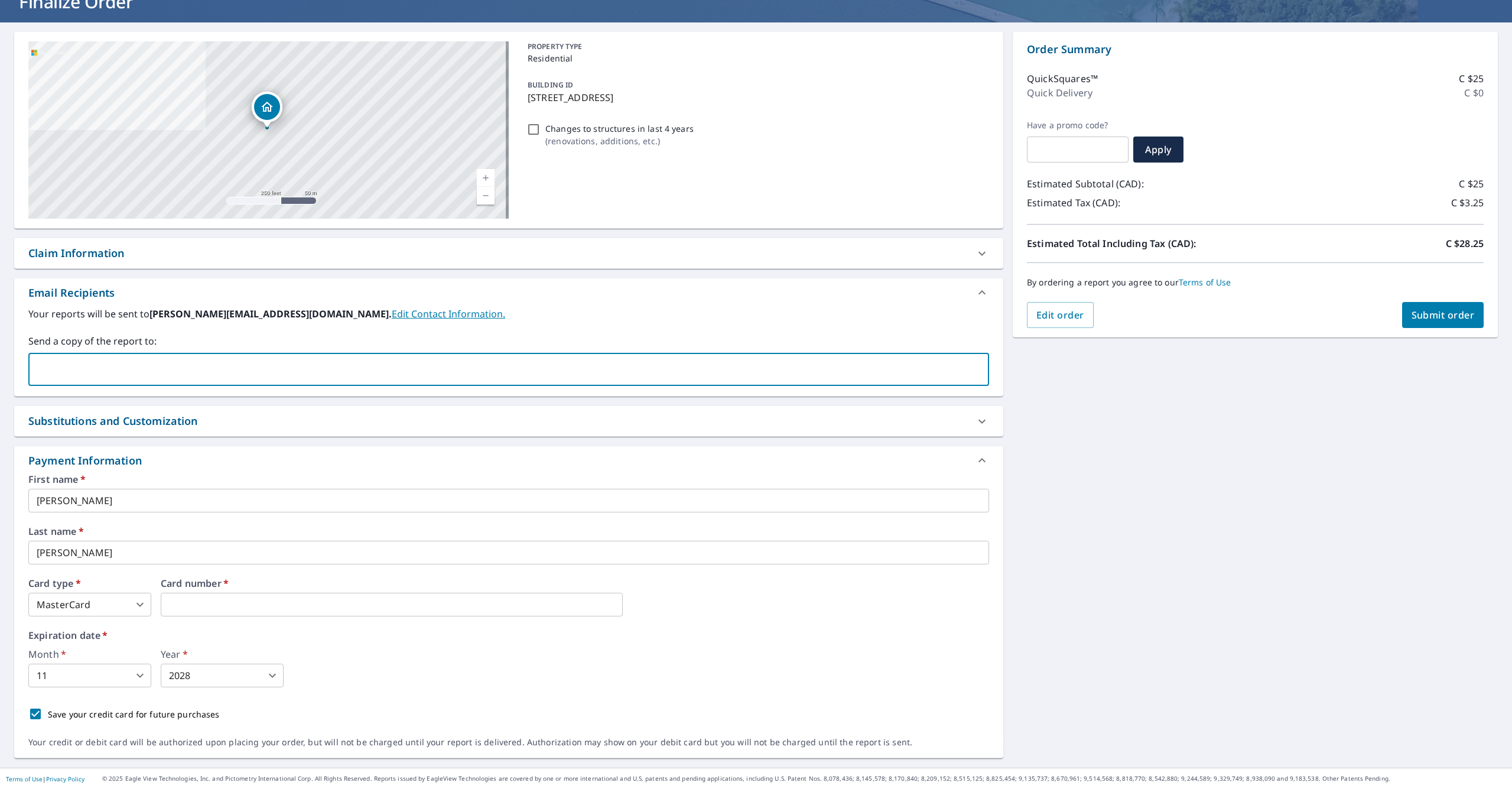
click at [850, 141] on input "text" at bounding box center [1078, 149] width 101 height 33
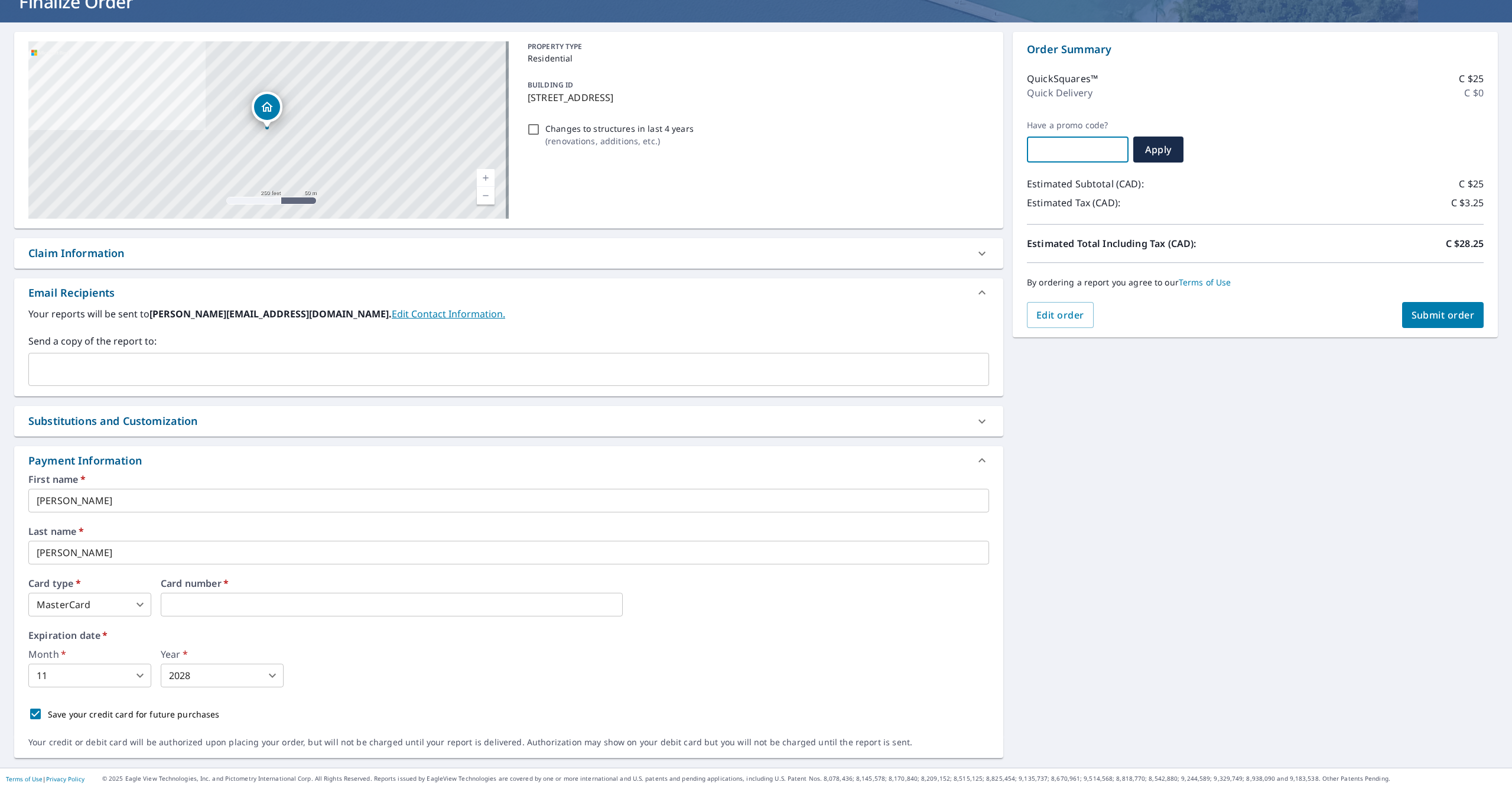
click at [850, 316] on span "Submit order" at bounding box center [1443, 315] width 64 height 13
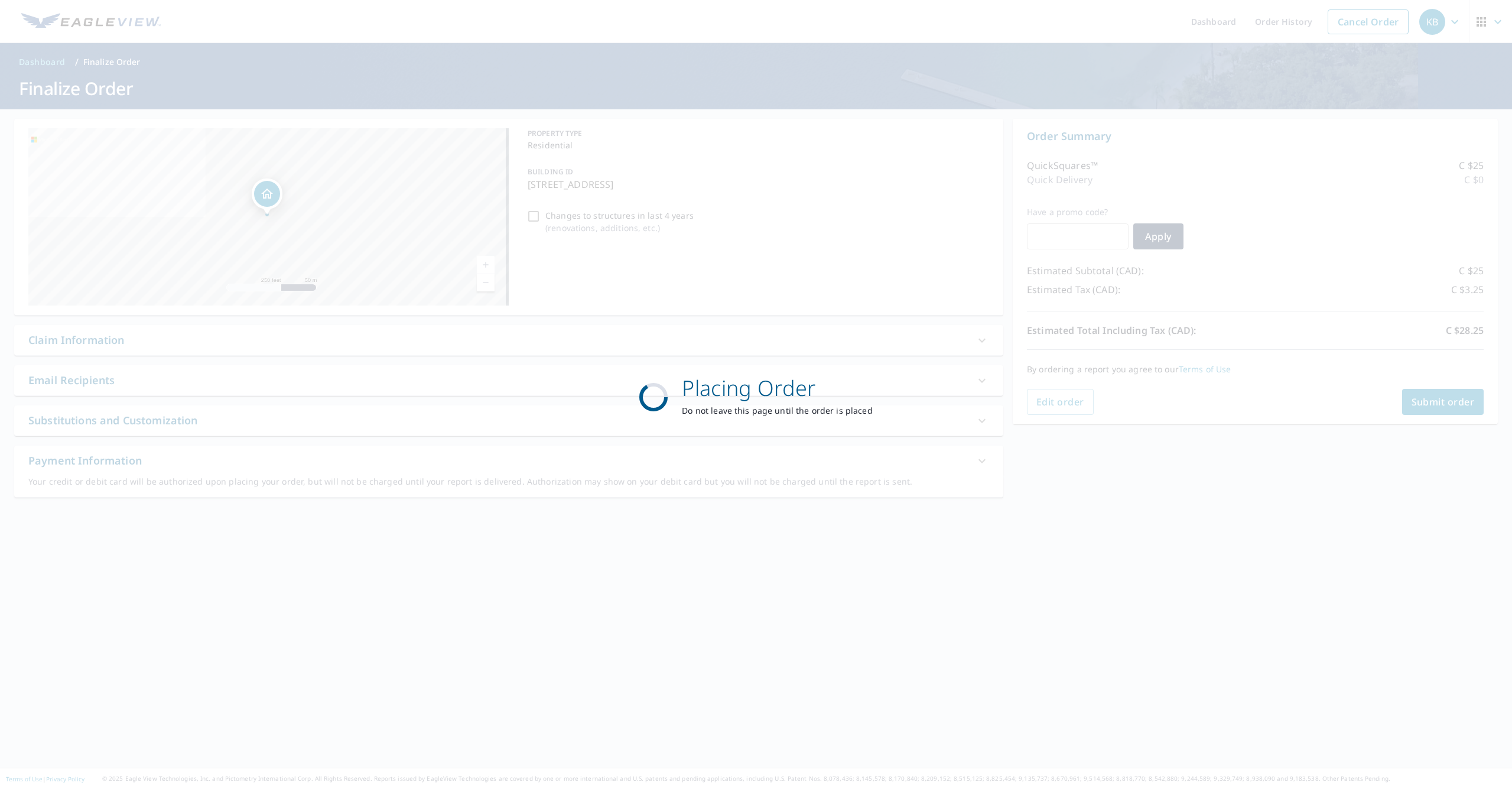
scroll to position [0, 0]
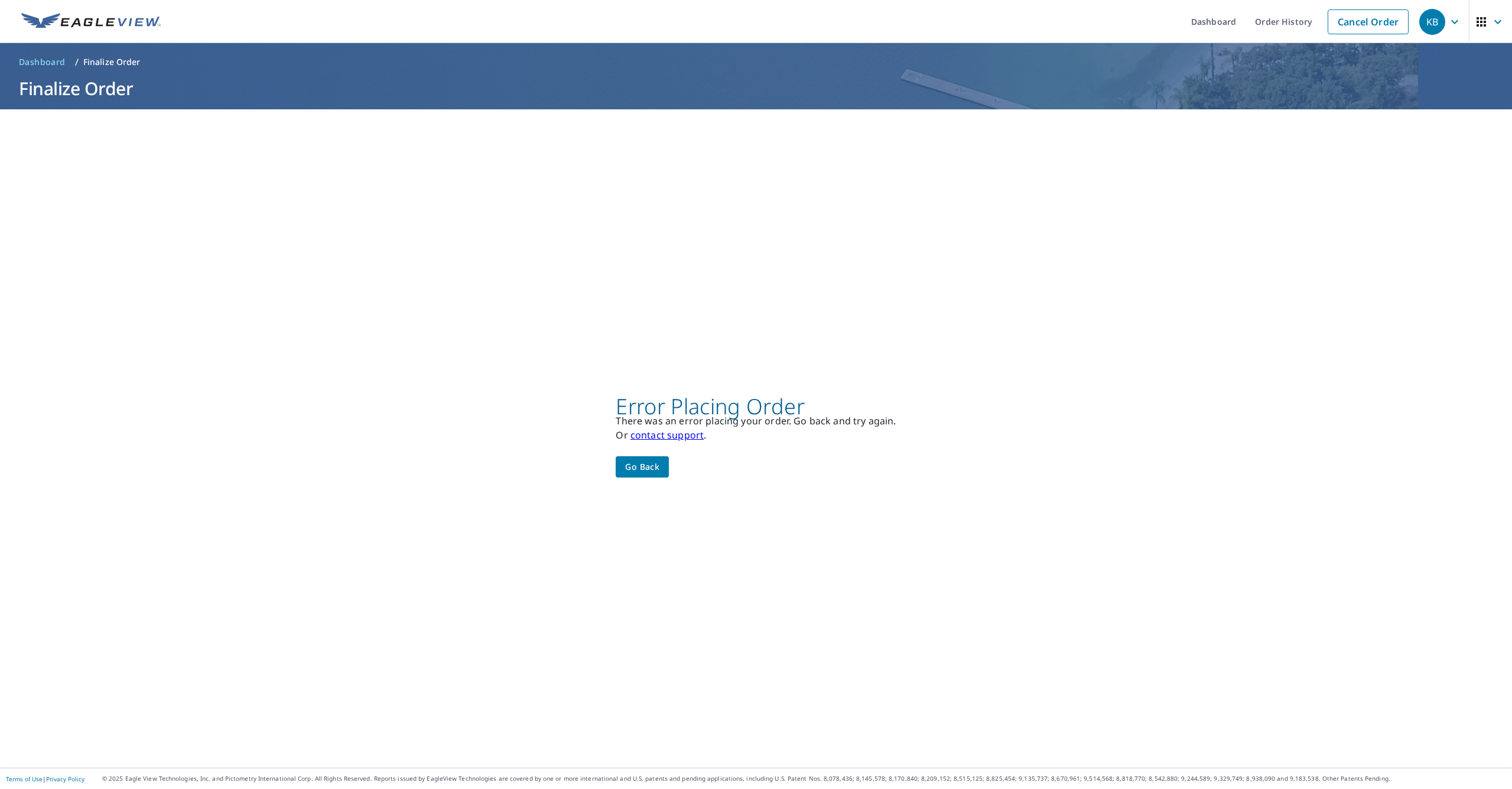
click at [850, 319] on div "Error Placing Order There was an error placing your order. Go back and try agai…" at bounding box center [756, 438] width 1512 height 658
click at [650, 471] on span "Go back" at bounding box center [641, 467] width 34 height 15
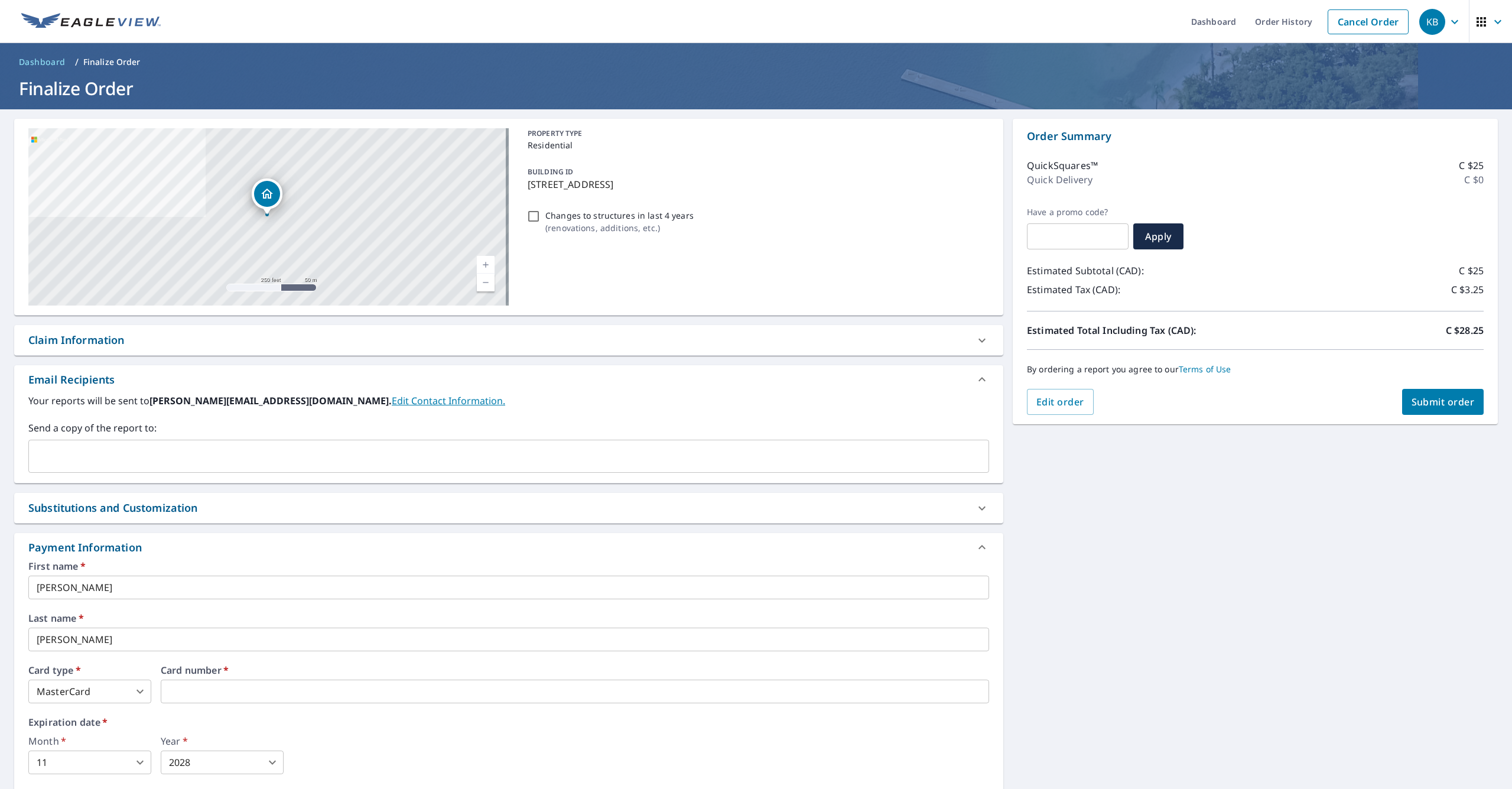
scroll to position [87, 0]
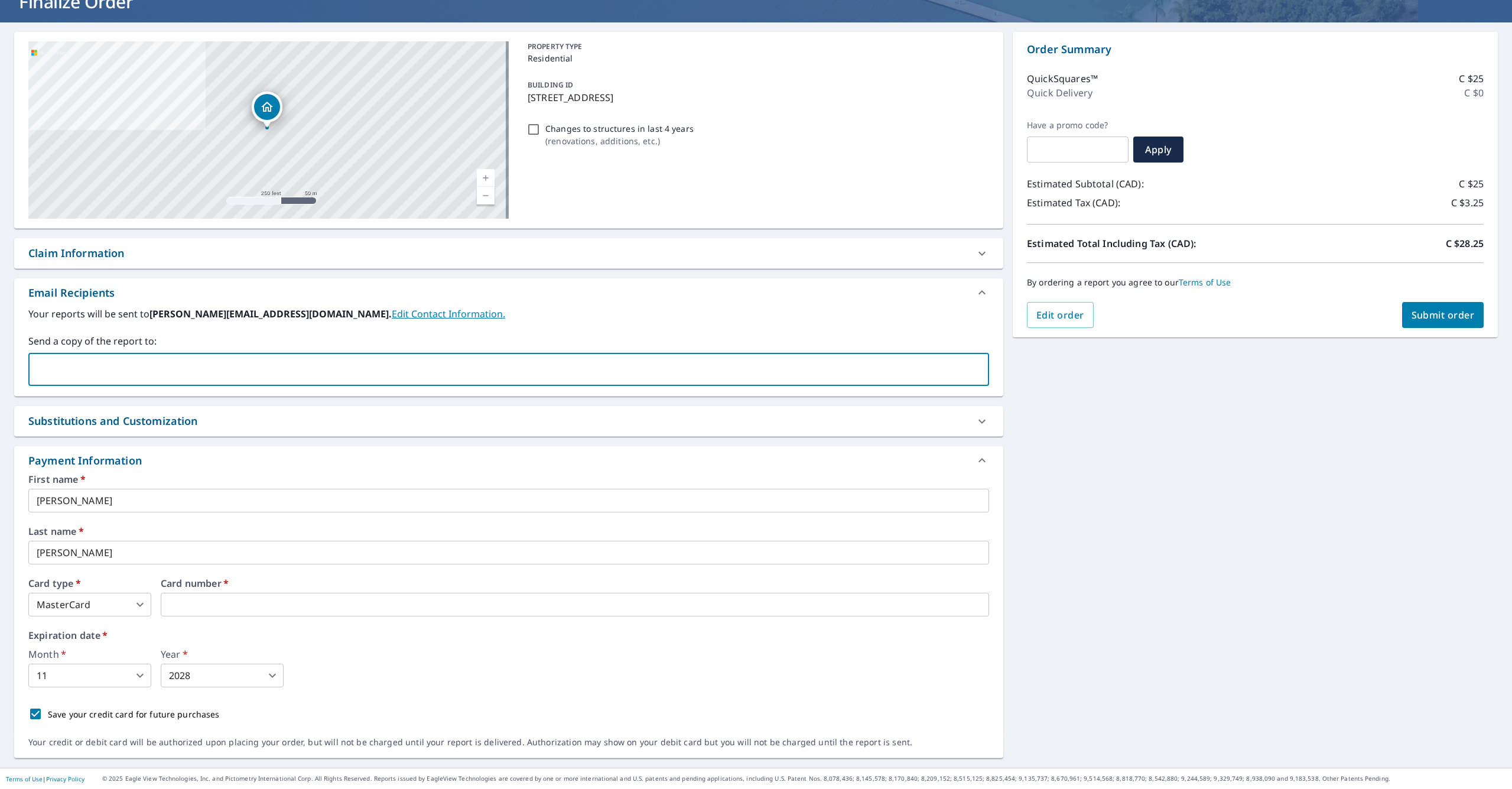
click at [131, 372] on input "text" at bounding box center [499, 369] width 932 height 22
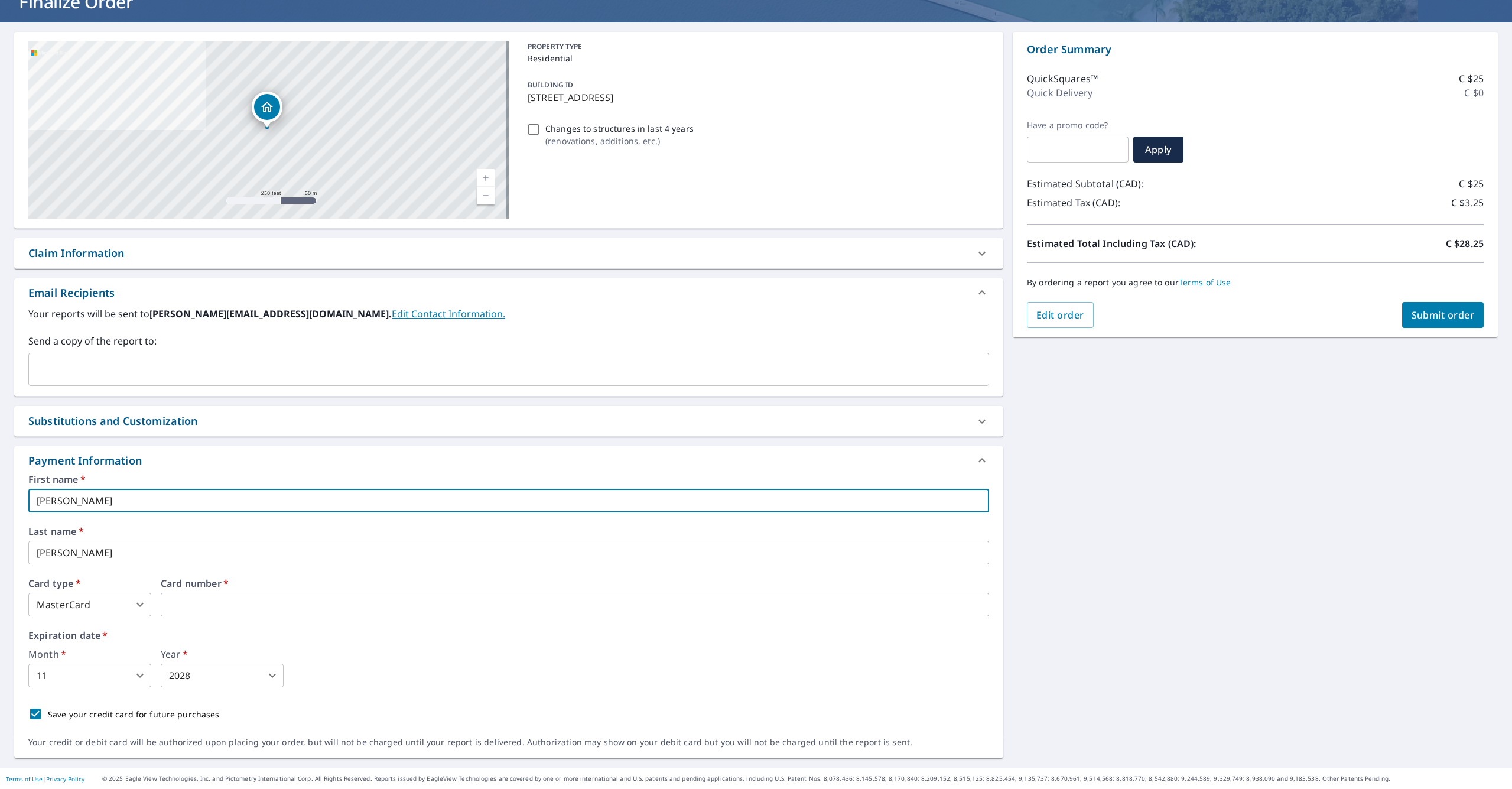
click at [348, 509] on input "Kevin" at bounding box center [509, 500] width 961 height 24
click at [121, 552] on input "Beaulieu" at bounding box center [509, 552] width 961 height 24
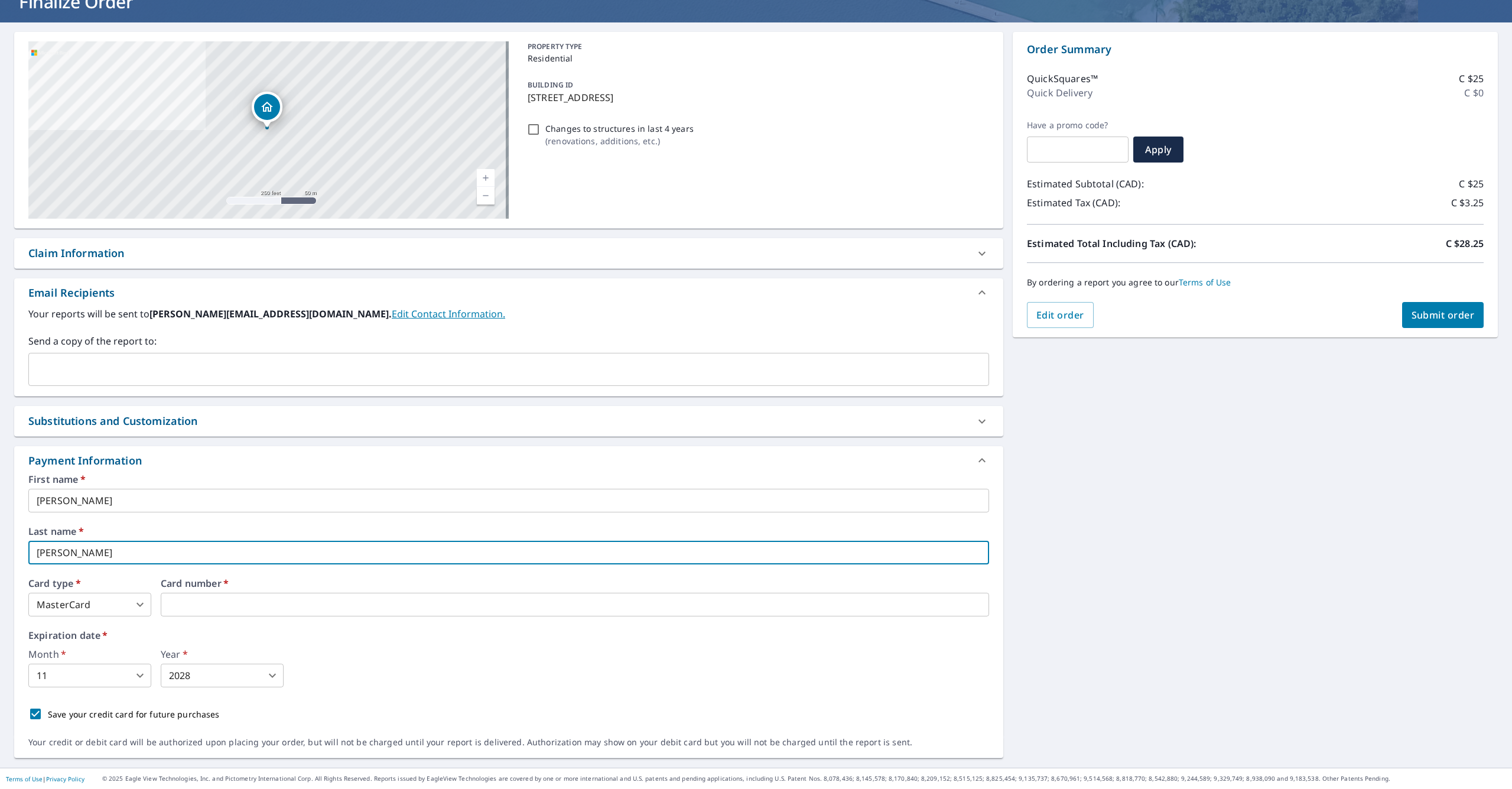
scroll to position [0, 0]
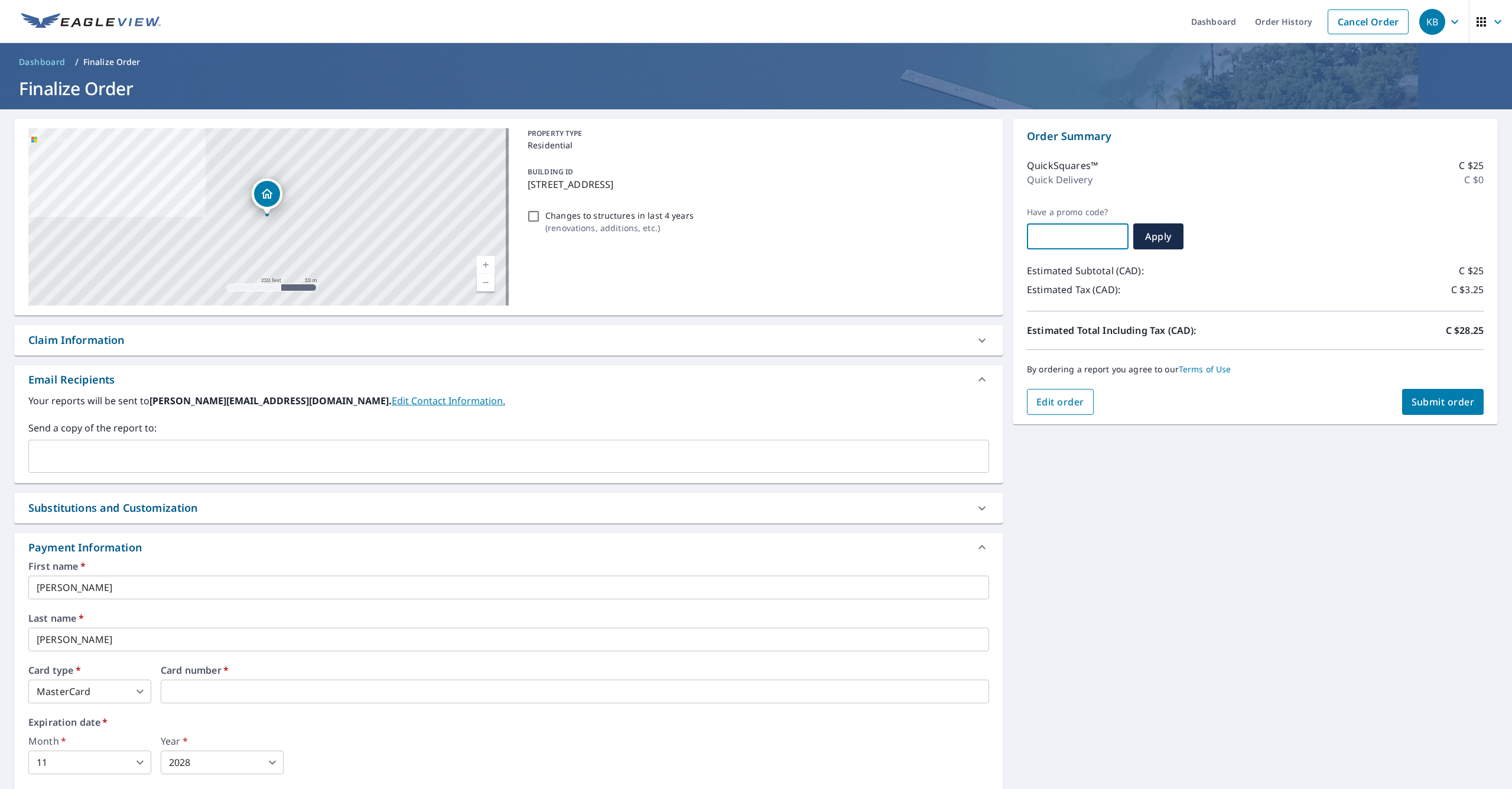
click at [850, 406] on span "Edit order" at bounding box center [1060, 402] width 48 height 13
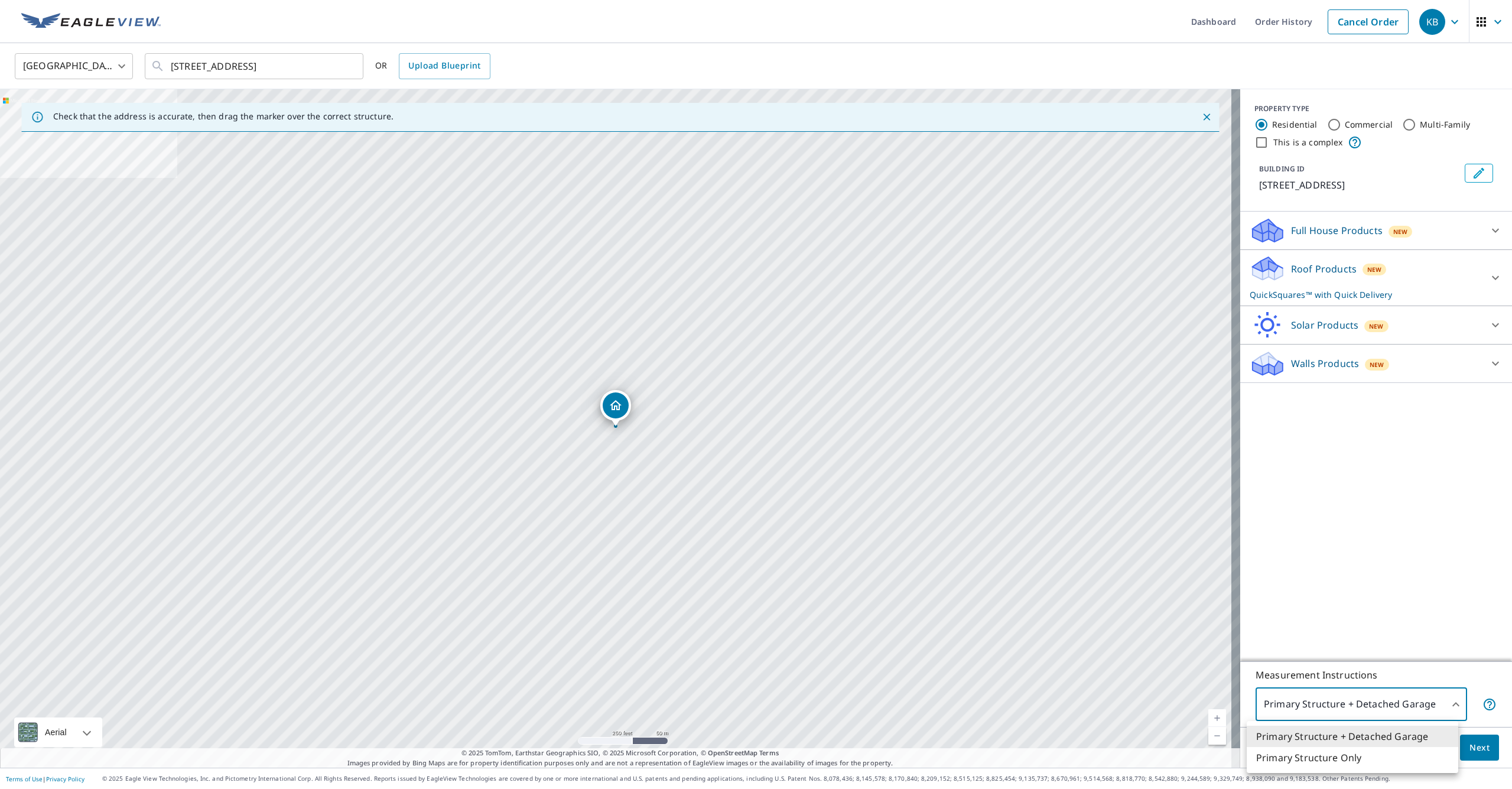
click at [850, 704] on body "KB KB Dashboard Order History Cancel Order KB Canada CA ​ 8 CEDAR RD OTTAWA ON …" at bounding box center [756, 394] width 1512 height 789
click at [850, 755] on li "Primary Structure Only" at bounding box center [1352, 757] width 212 height 21
type input "2"
click at [850, 744] on span "Next" at bounding box center [1479, 747] width 20 height 15
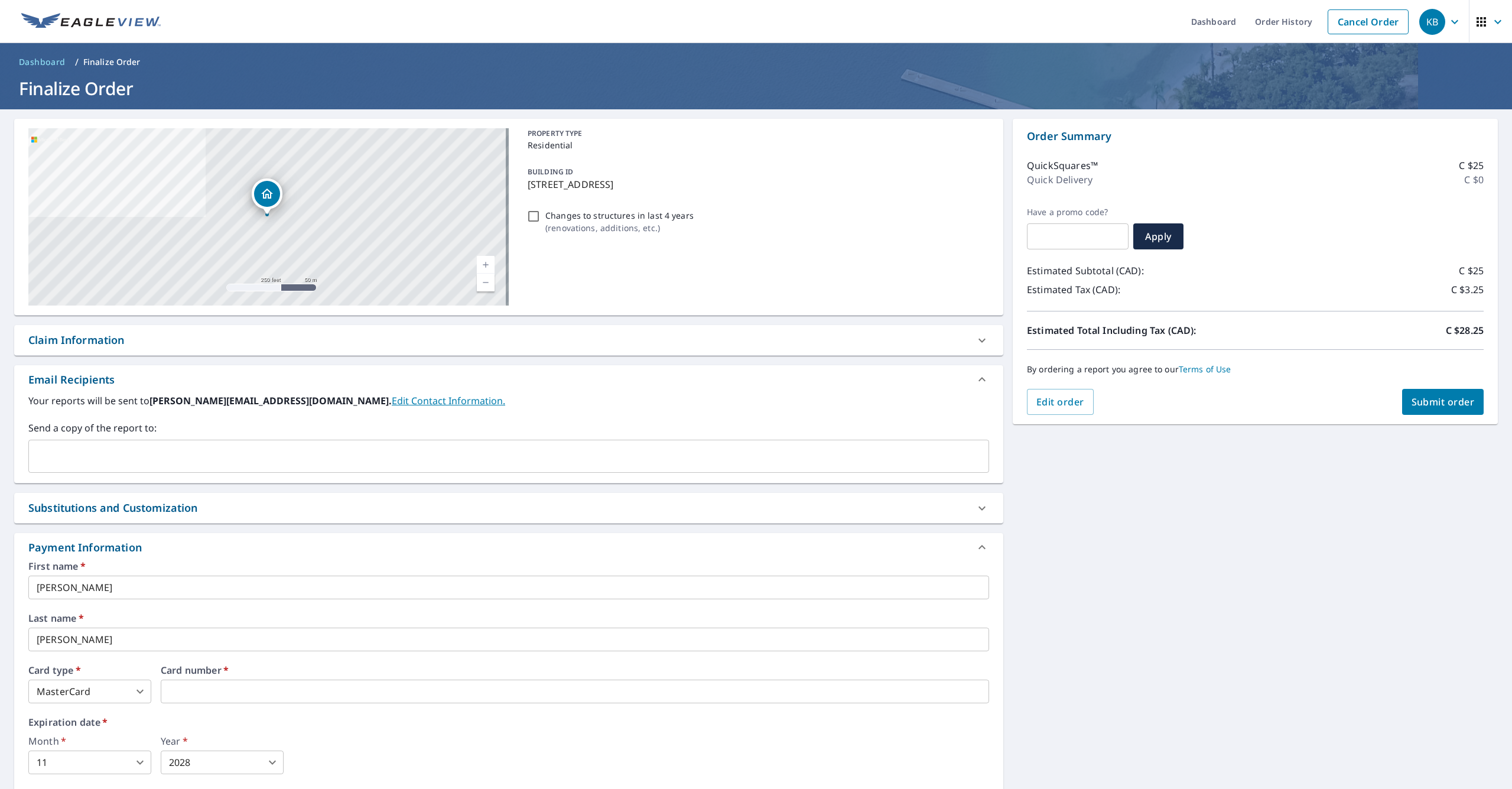
scroll to position [87, 0]
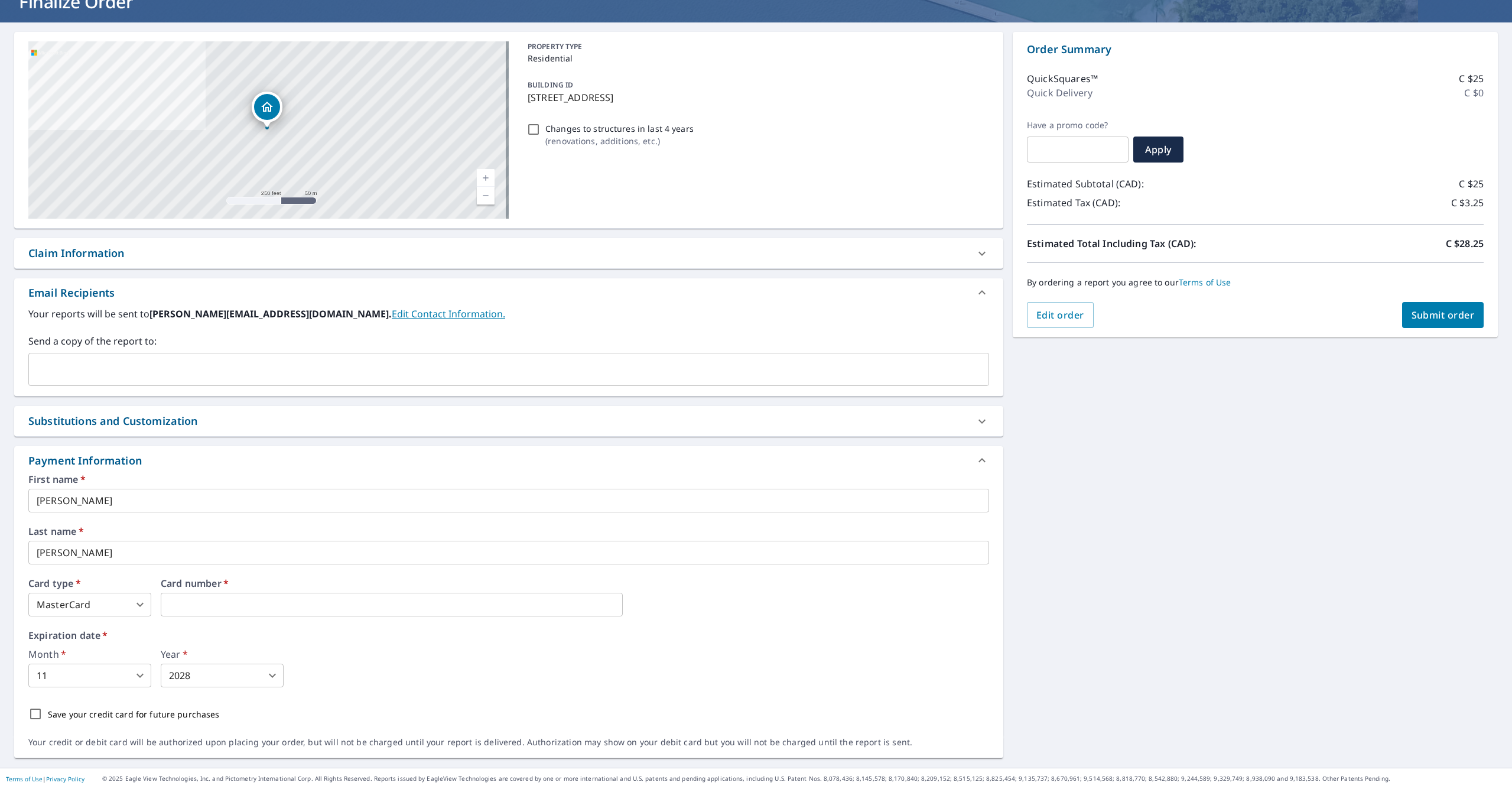
click at [73, 716] on p "Save your credit card for future purchases" at bounding box center [134, 713] width 172 height 12
click at [48, 716] on input "Save your credit card for future purchases" at bounding box center [35, 713] width 25 height 25
checkbox input "true"
click at [114, 678] on body "KB KB Dashboard Order History Cancel Order KB Dashboard / Finalize Order Finali…" at bounding box center [756, 394] width 1512 height 789
click at [62, 743] on li "11" at bounding box center [90, 742] width 123 height 21
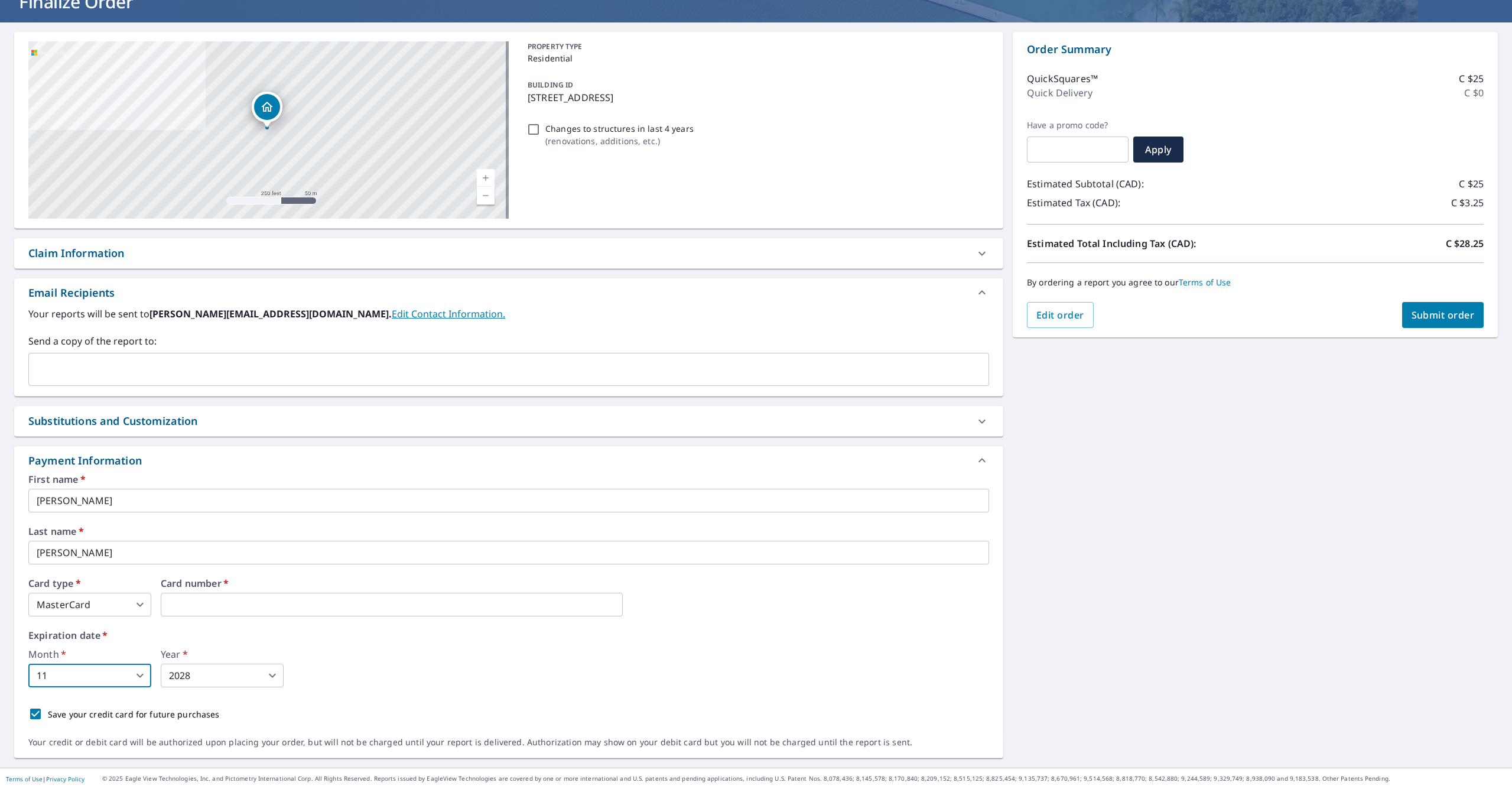
click at [225, 680] on body "KB KB Dashboard Order History Cancel Order KB Dashboard / Finalize Order Finali…" at bounding box center [756, 394] width 1512 height 789
click at [206, 615] on li "2028" at bounding box center [223, 615] width 123 height 21
click at [439, 693] on div "First name   * Kevin ​ Last name   * Beaulieu ​ Card type   * MasterCard 3 ​ Ca…" at bounding box center [509, 600] width 961 height 251
click at [850, 318] on span "Submit order" at bounding box center [1443, 315] width 64 height 13
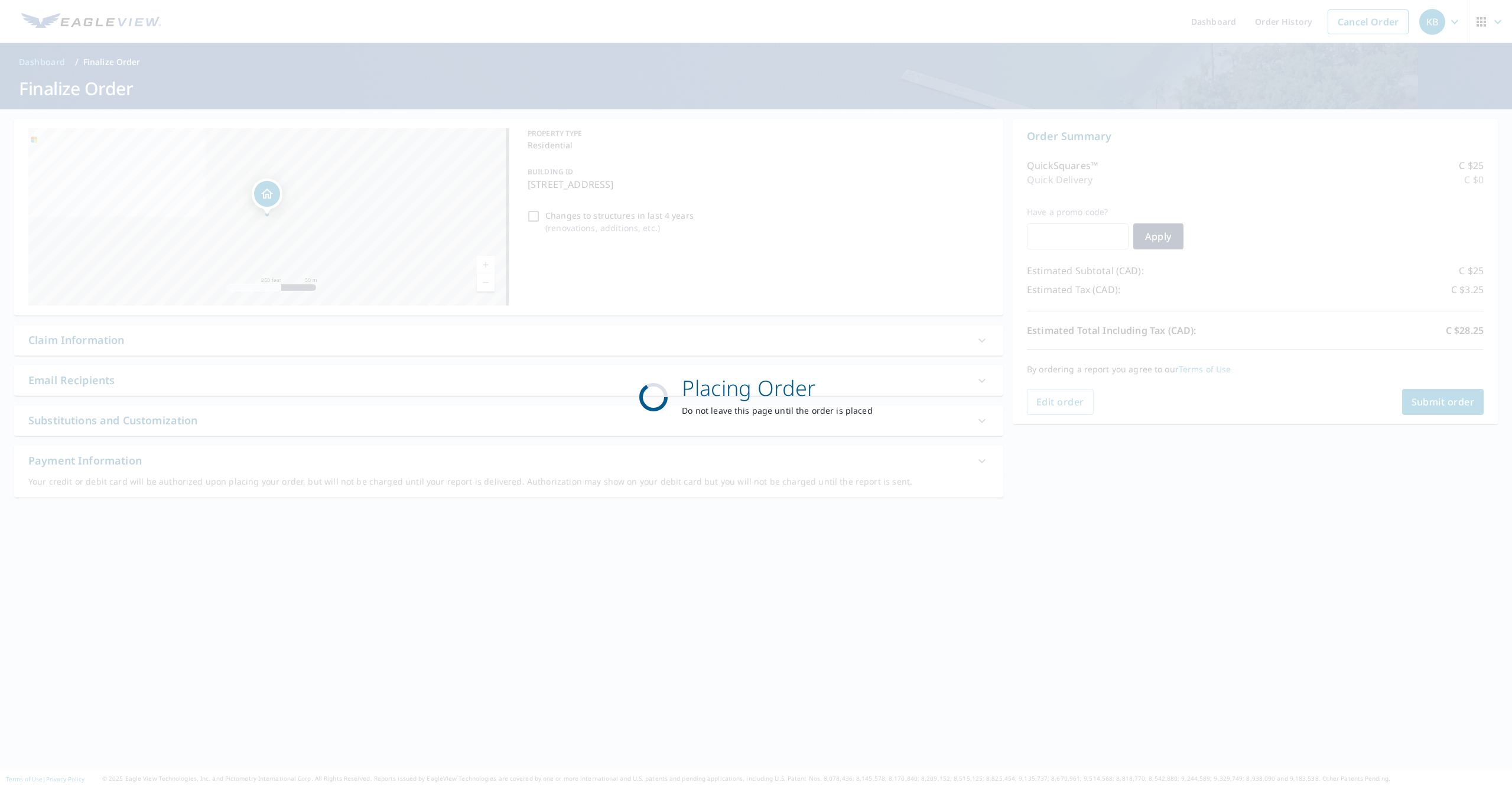
scroll to position [0, 0]
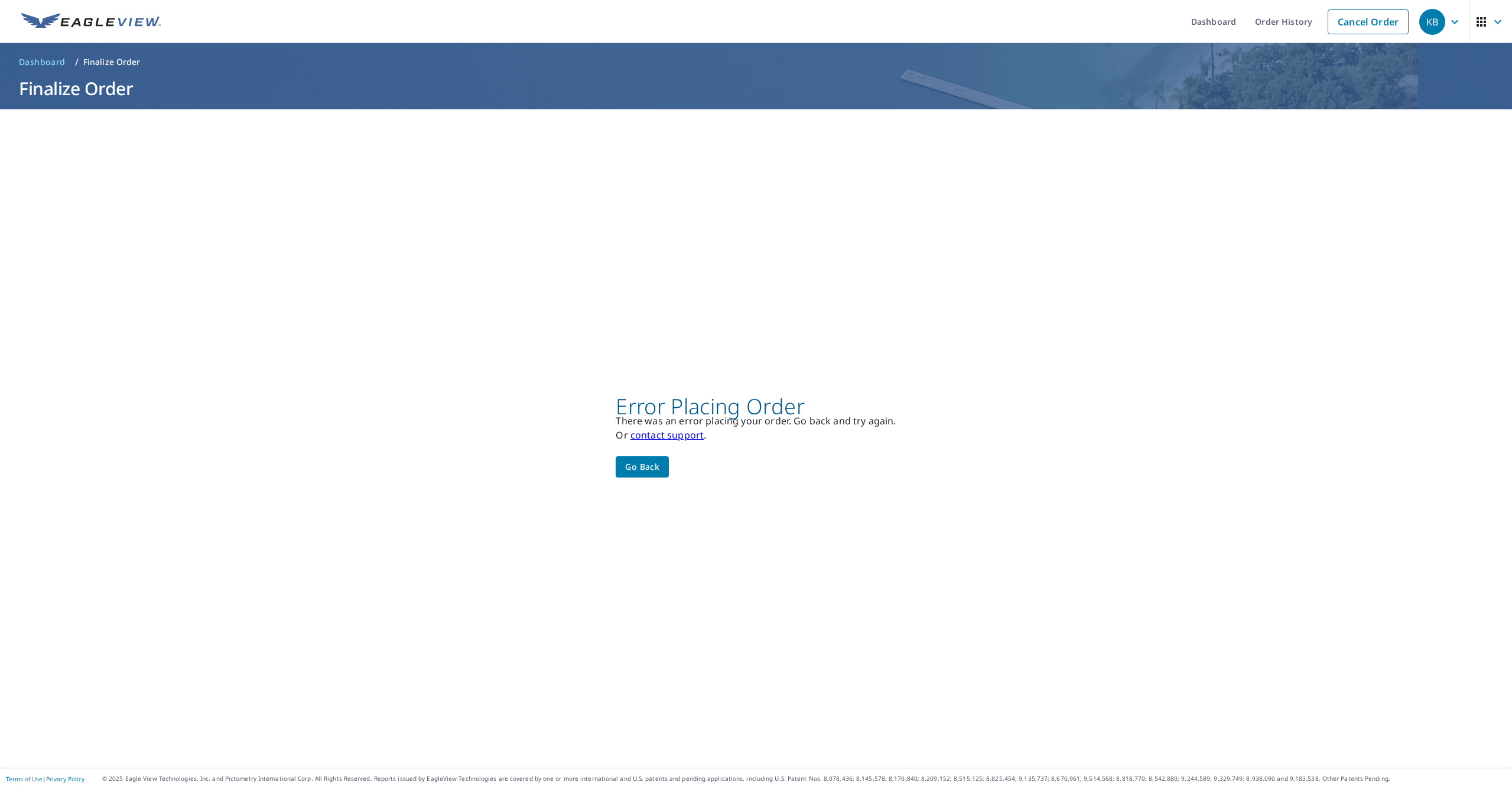
click at [850, 355] on div "Error Placing Order There was an error placing your order. Go back and try agai…" at bounding box center [756, 438] width 1512 height 658
click at [677, 437] on link "contact support" at bounding box center [667, 435] width 73 height 13
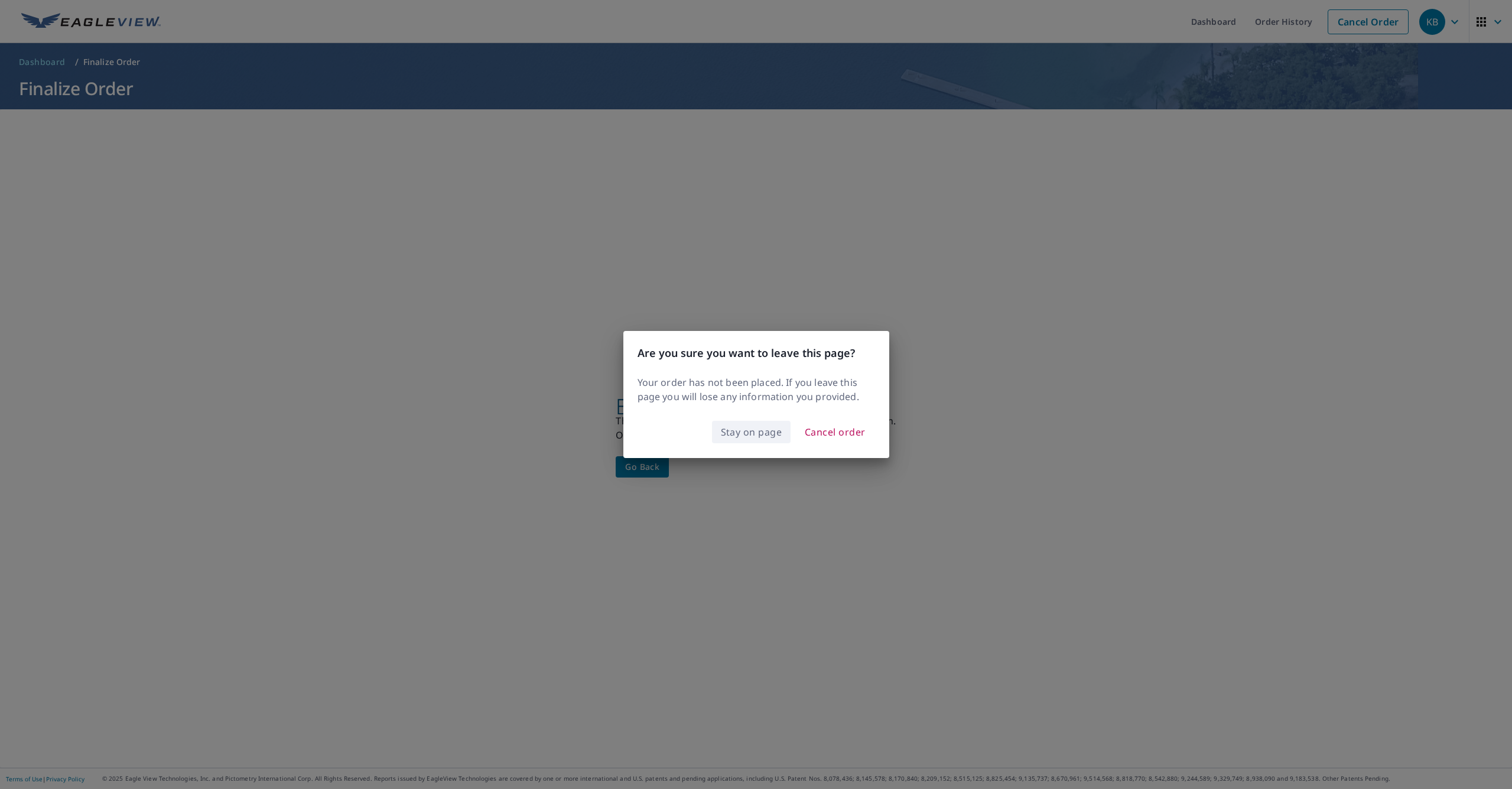
click at [761, 433] on span "Stay on page" at bounding box center [752, 432] width 62 height 17
